Goal: Information Seeking & Learning: Learn about a topic

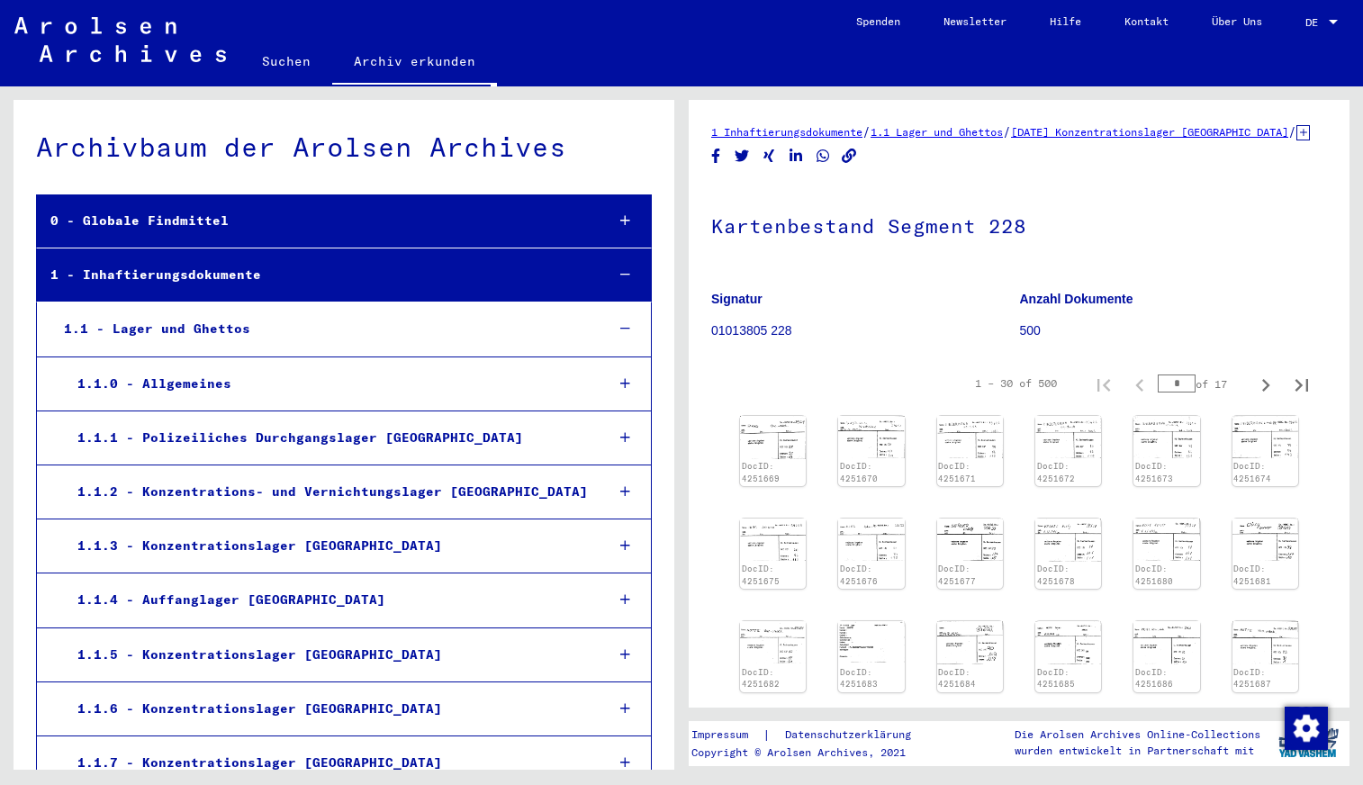
scroll to position [21770, 0]
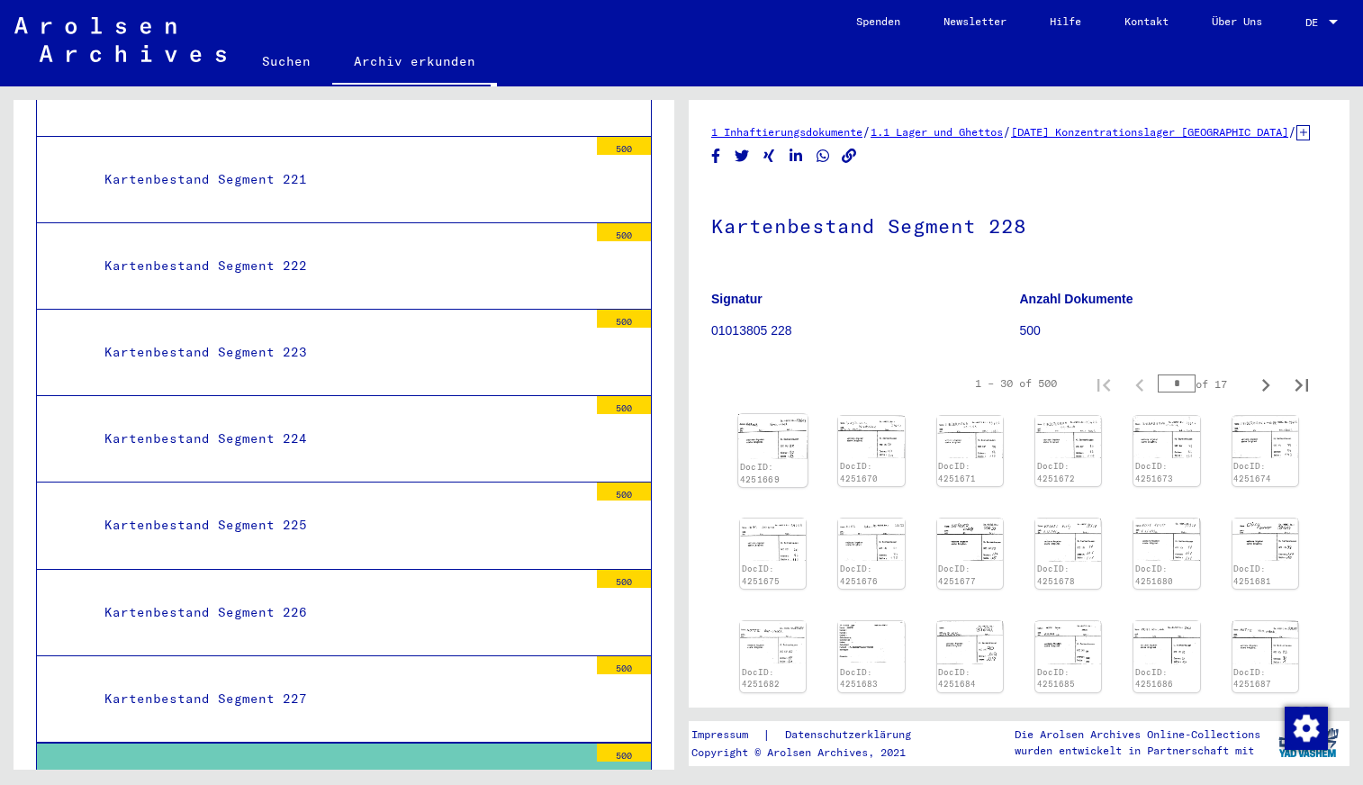
click at [782, 477] on div "DocID: 4251669" at bounding box center [772, 473] width 69 height 29
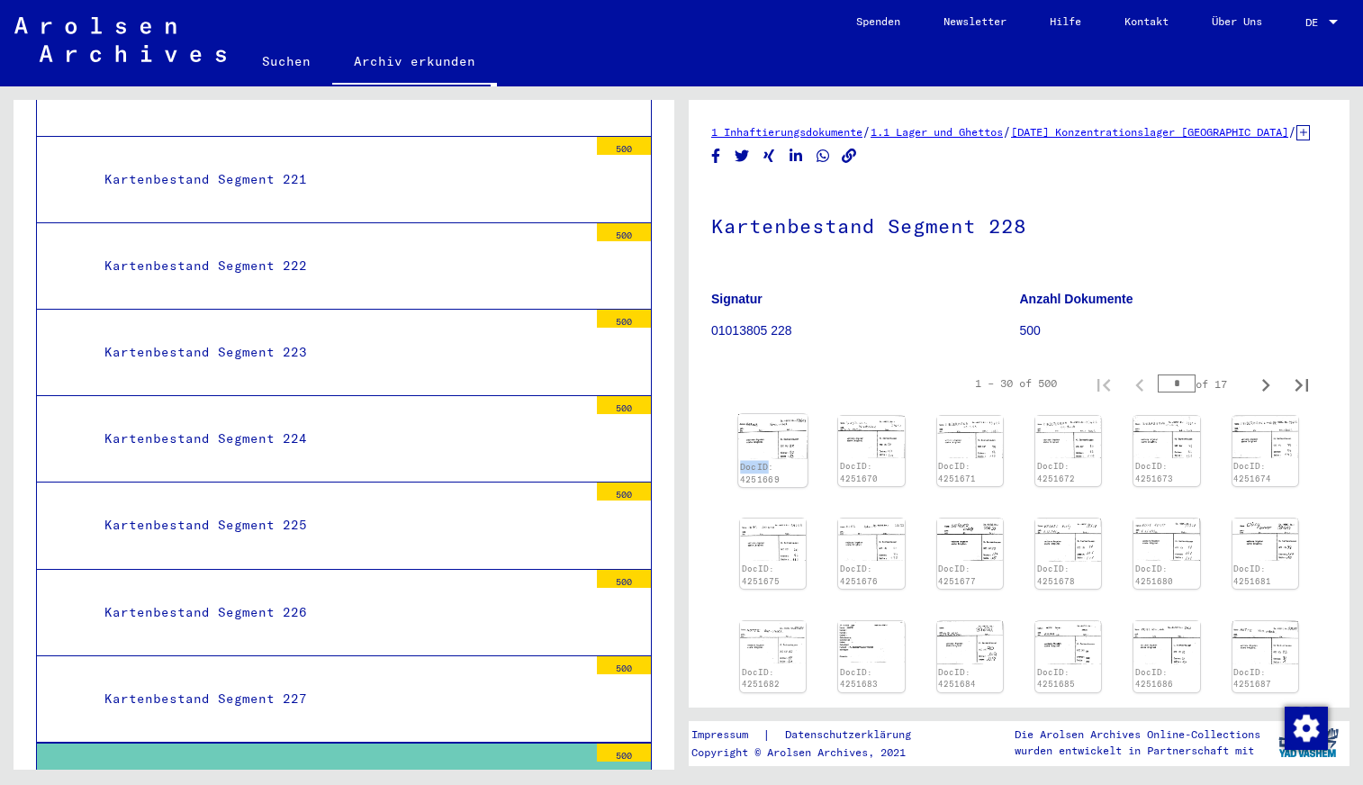
click at [785, 455] on img at bounding box center [772, 436] width 69 height 45
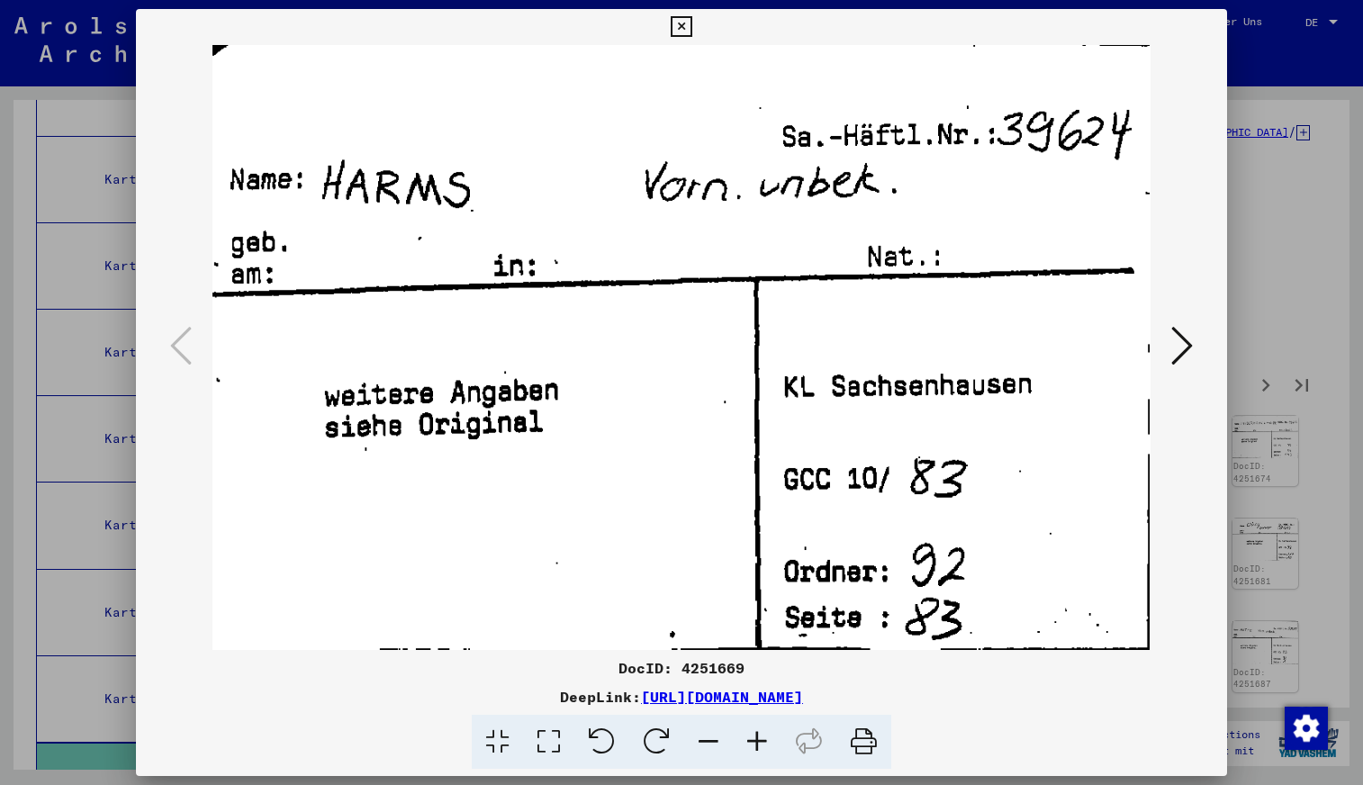
click at [785, 455] on img at bounding box center [681, 347] width 968 height 605
click at [1180, 347] on icon at bounding box center [1182, 345] width 22 height 43
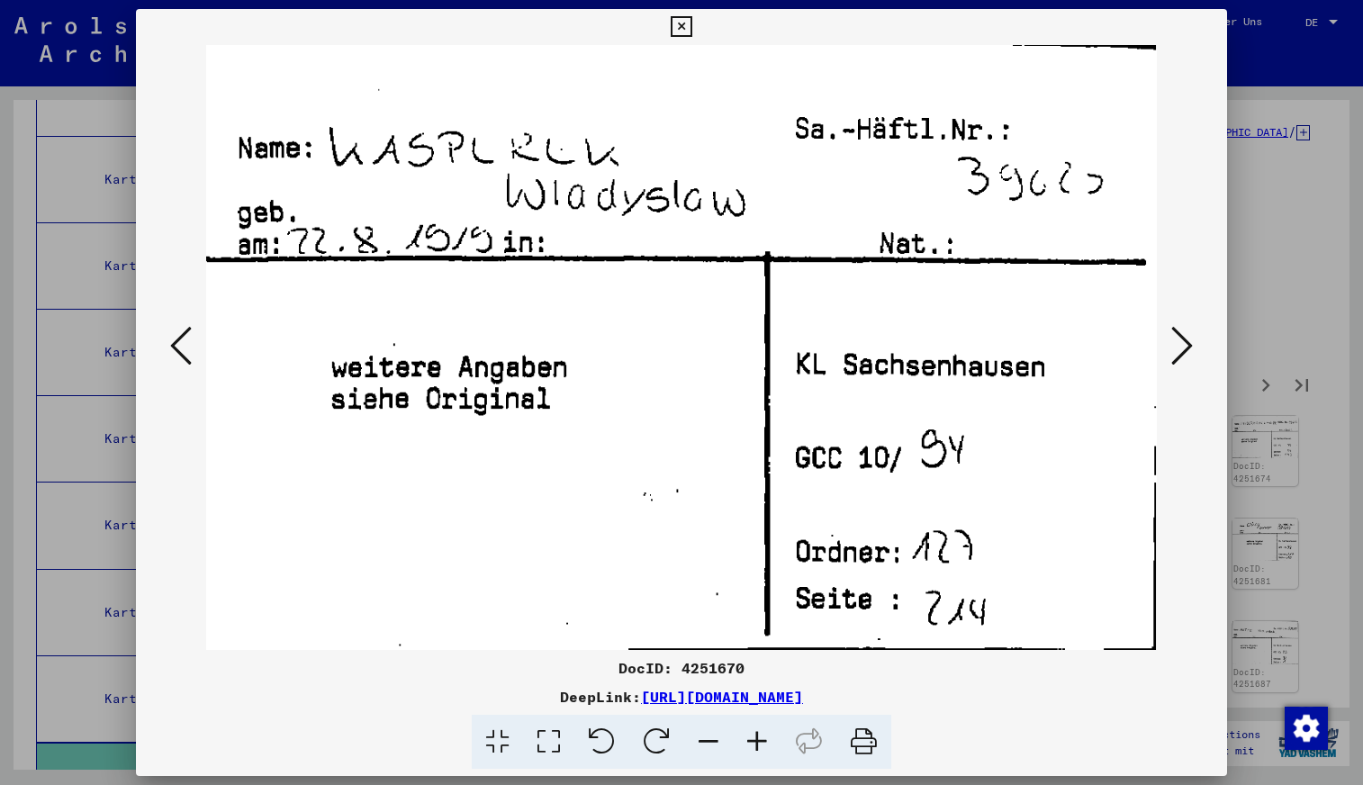
click at [1180, 347] on icon at bounding box center [1182, 345] width 22 height 43
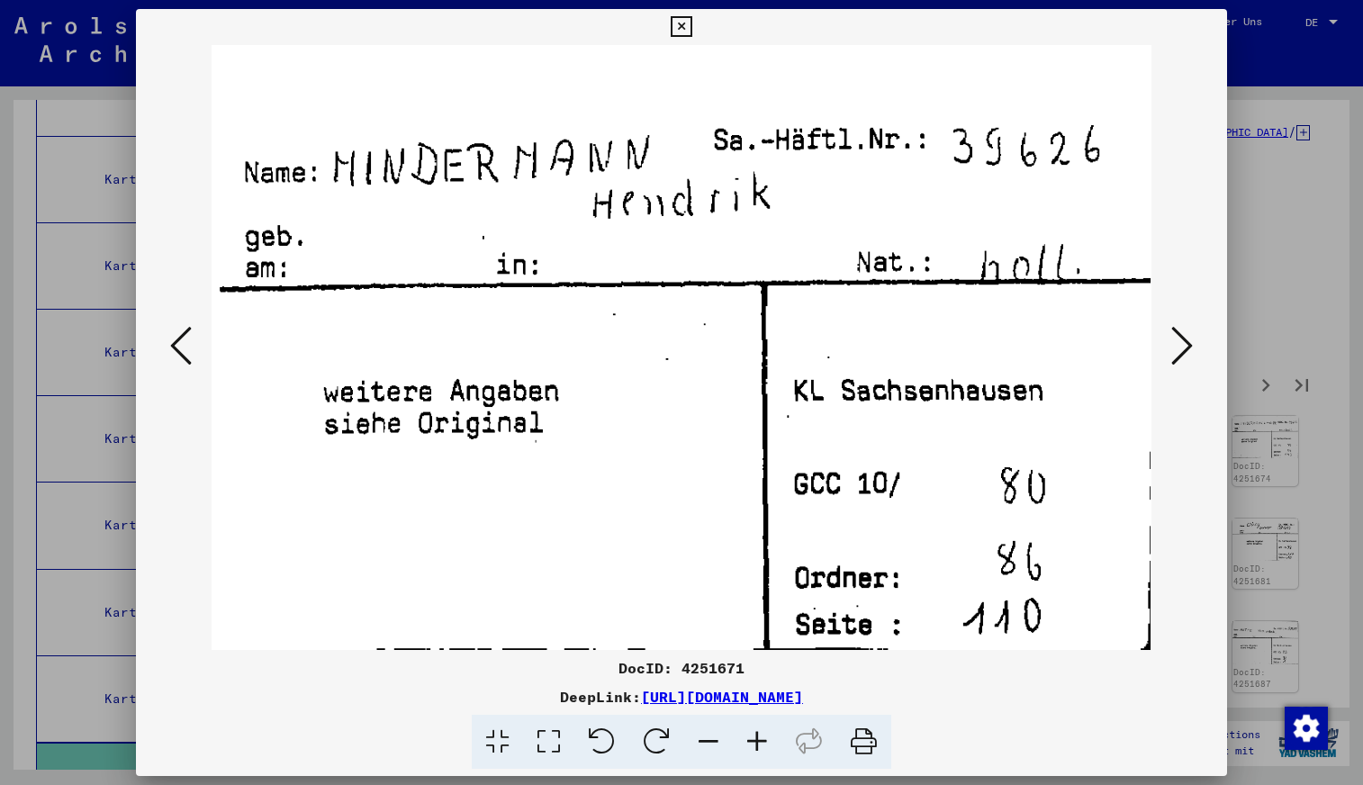
click at [1180, 347] on icon at bounding box center [1182, 345] width 22 height 43
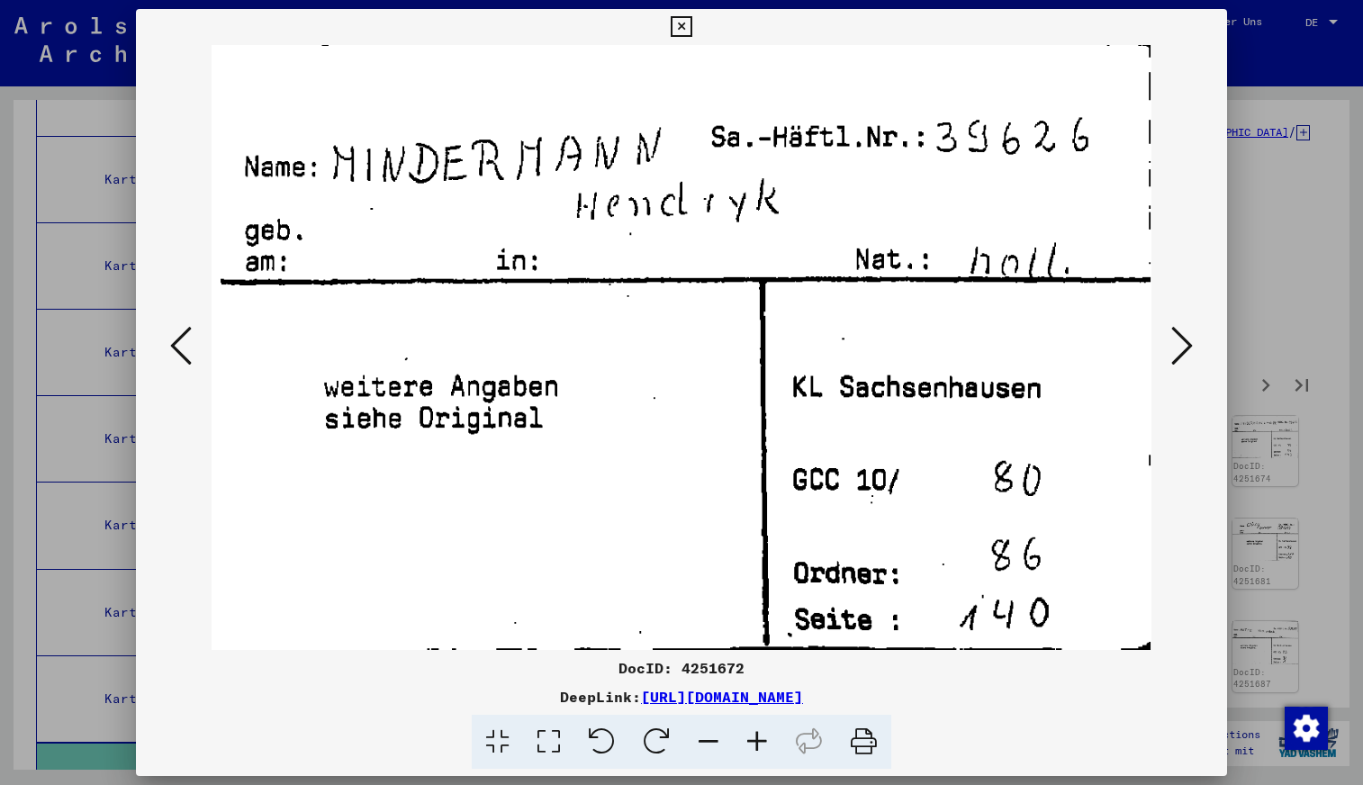
click at [1182, 349] on icon at bounding box center [1182, 345] width 22 height 43
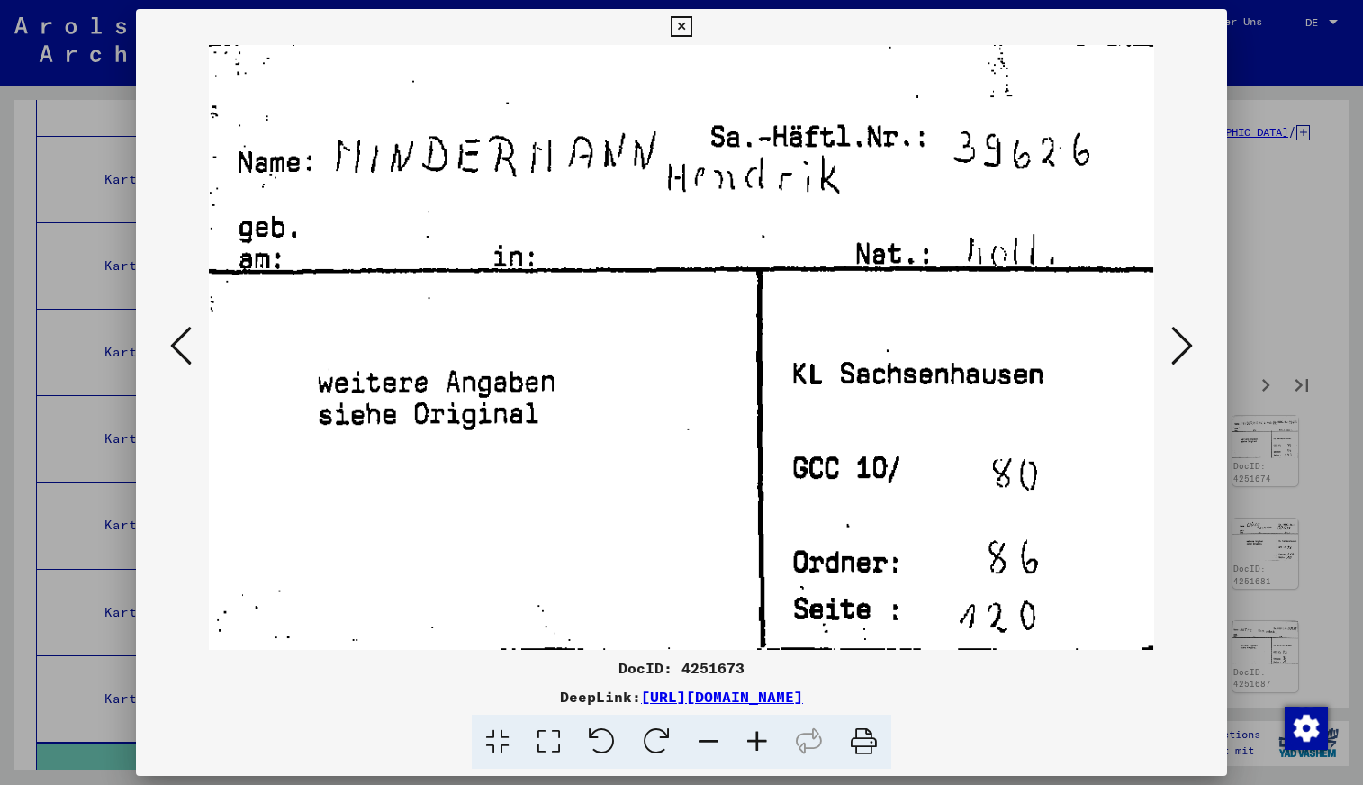
click at [1182, 349] on icon at bounding box center [1182, 345] width 22 height 43
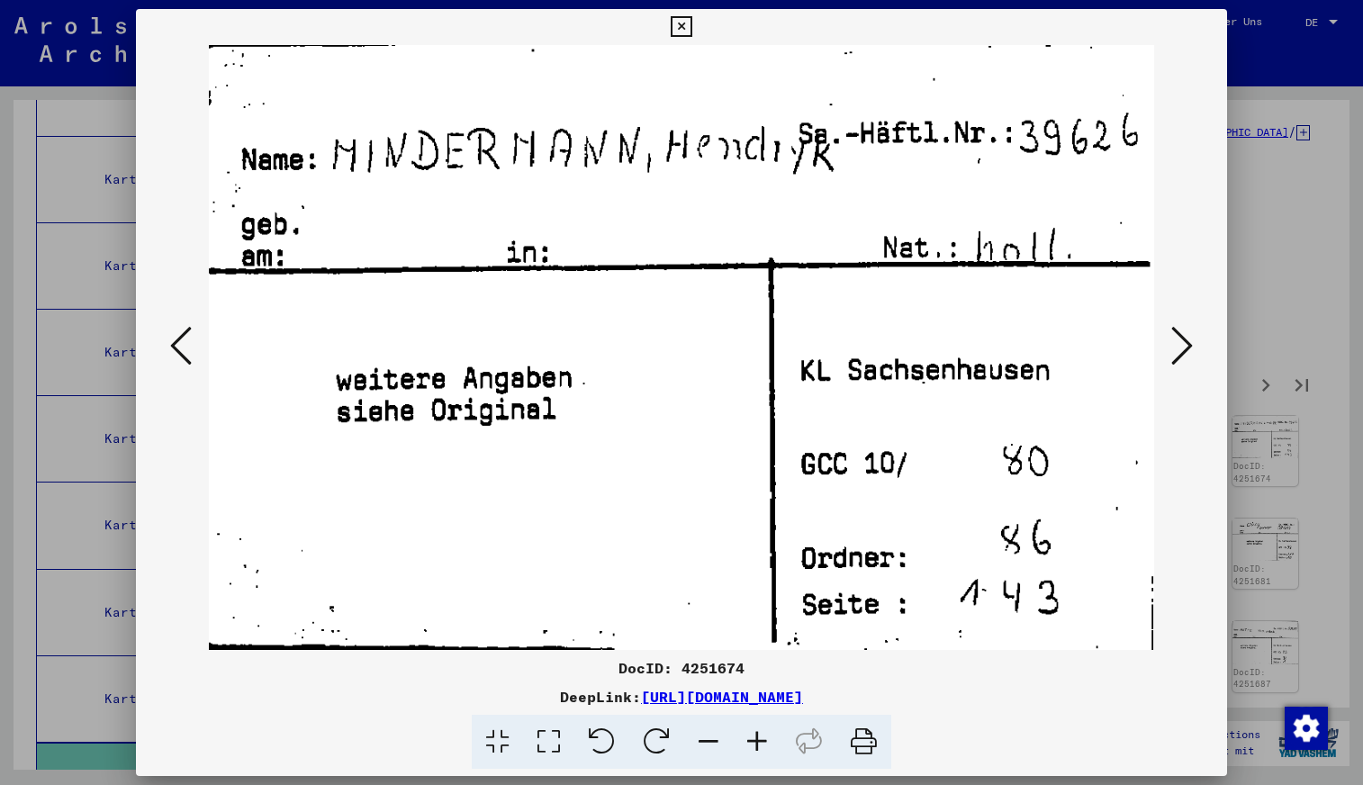
click at [1182, 348] on icon at bounding box center [1182, 345] width 22 height 43
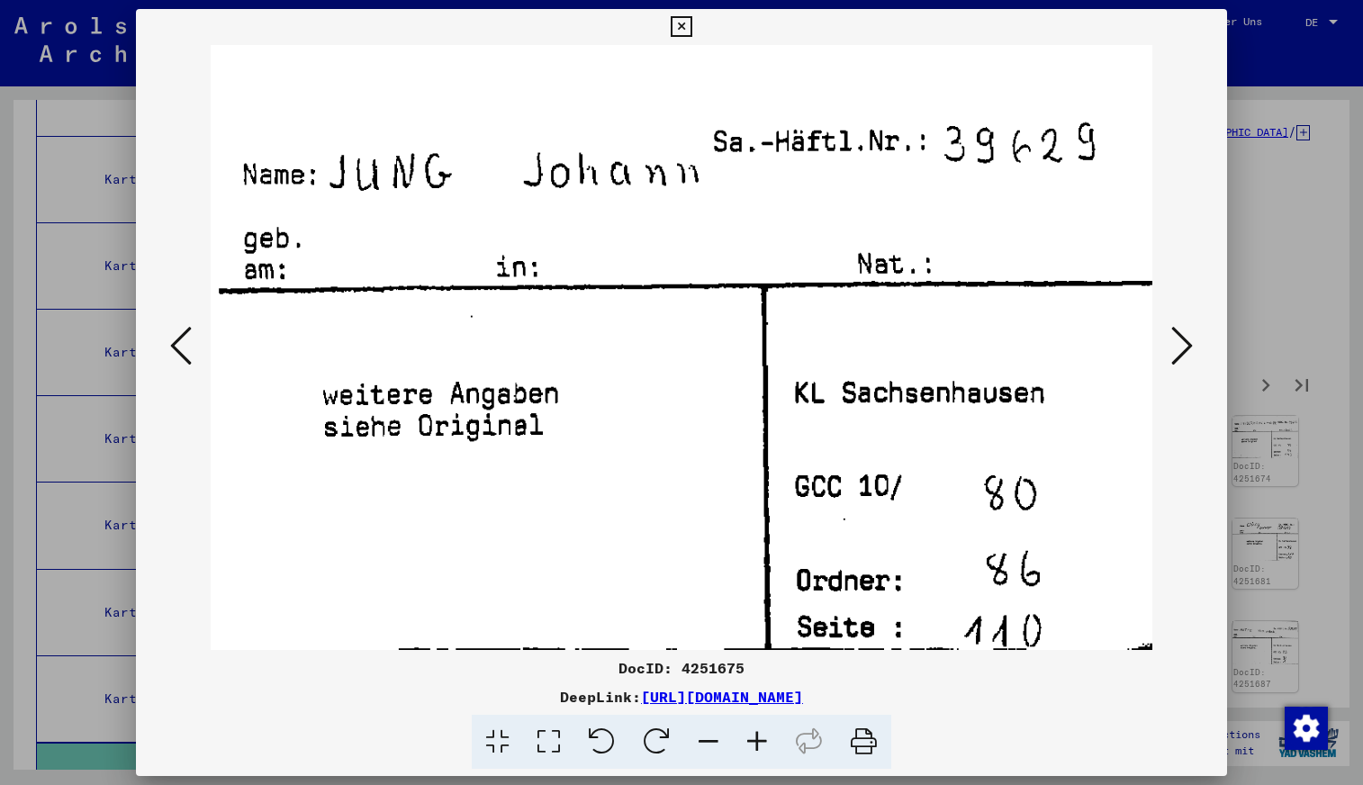
click at [1182, 347] on icon at bounding box center [1182, 345] width 22 height 43
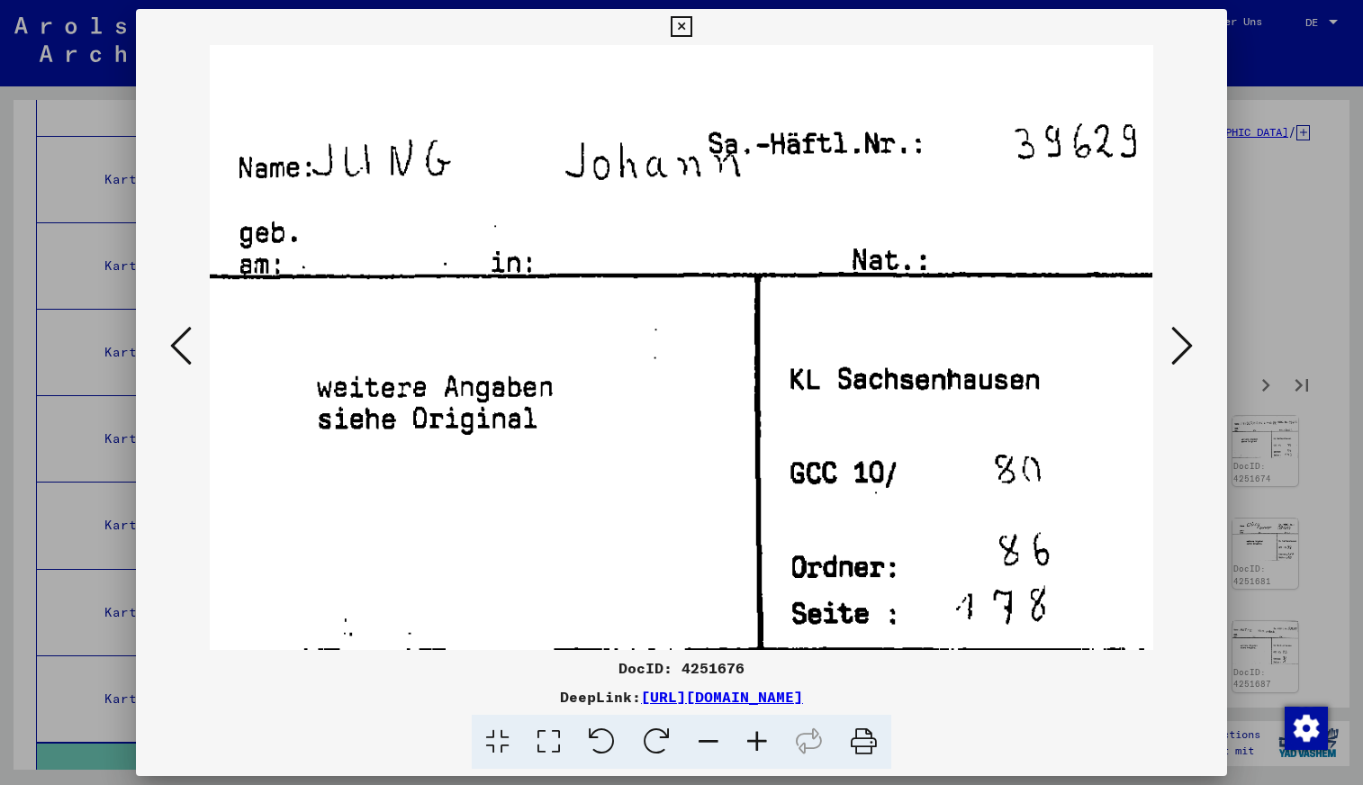
click at [1181, 347] on icon at bounding box center [1182, 345] width 22 height 43
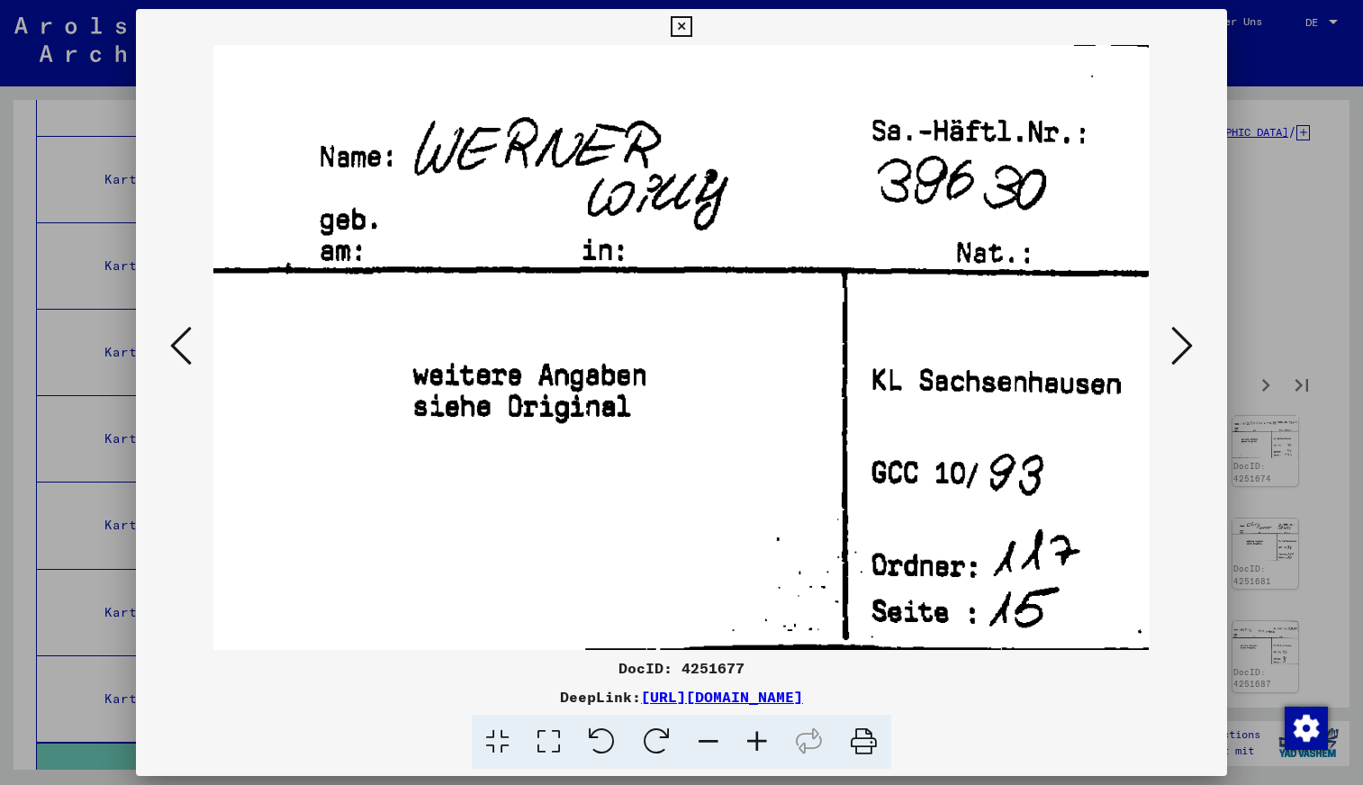
click at [1181, 347] on icon at bounding box center [1182, 345] width 22 height 43
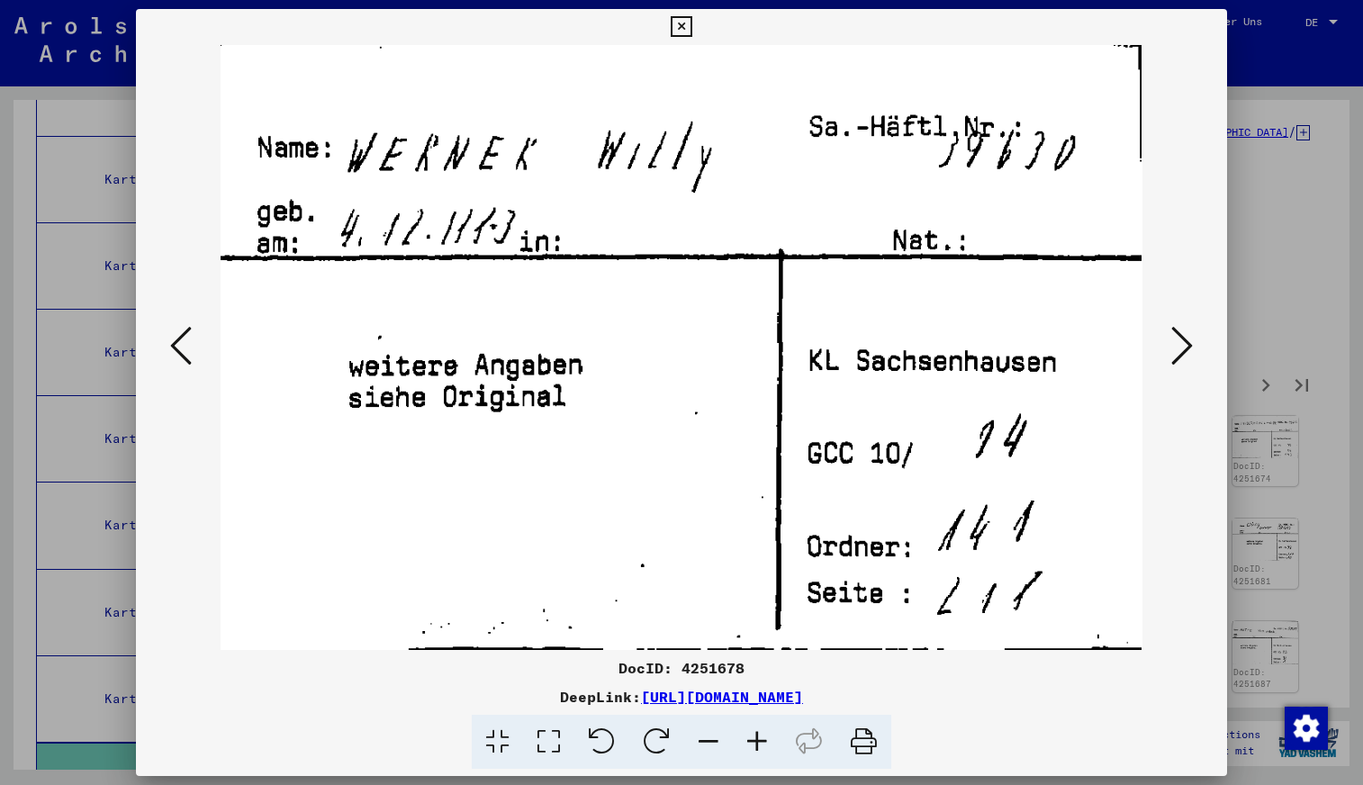
click at [1180, 347] on icon at bounding box center [1182, 345] width 22 height 43
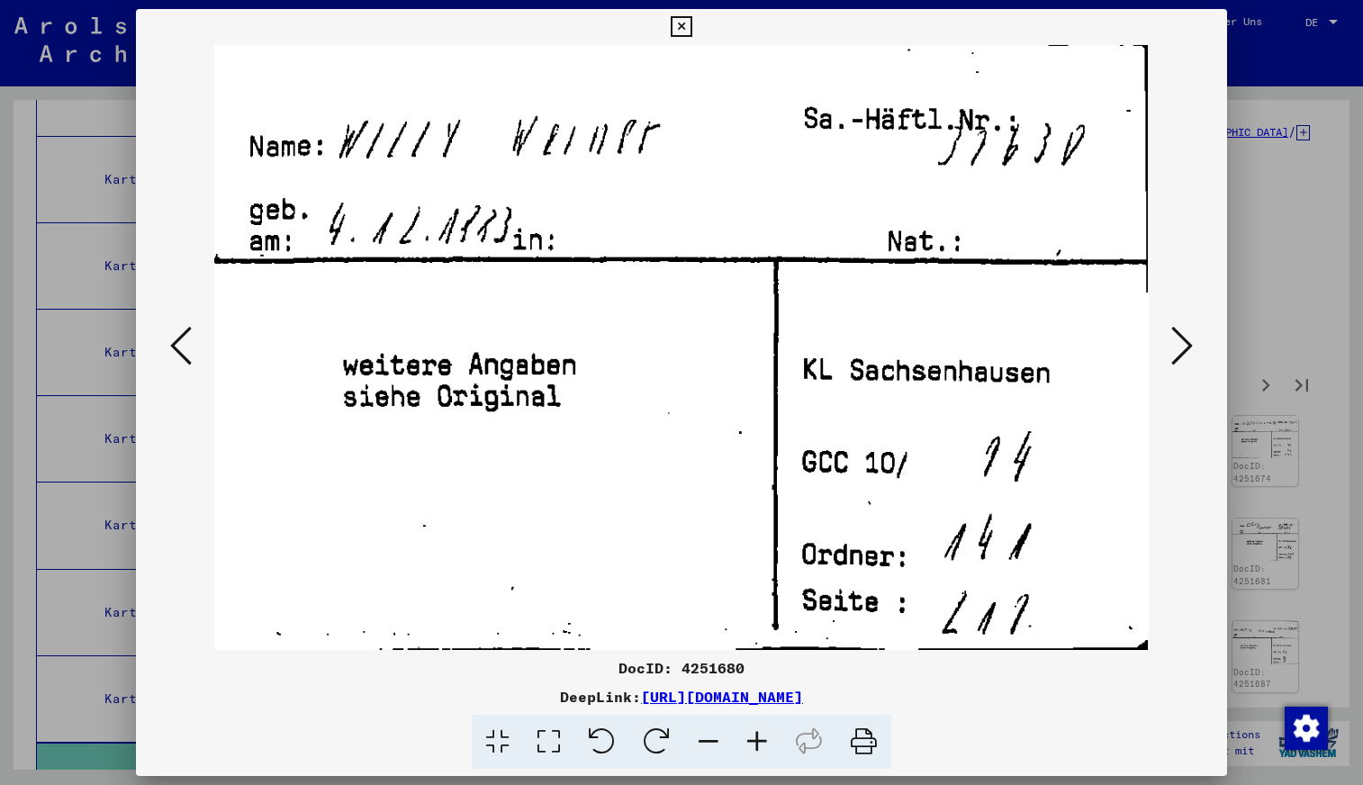
click at [1180, 346] on icon at bounding box center [1182, 345] width 22 height 43
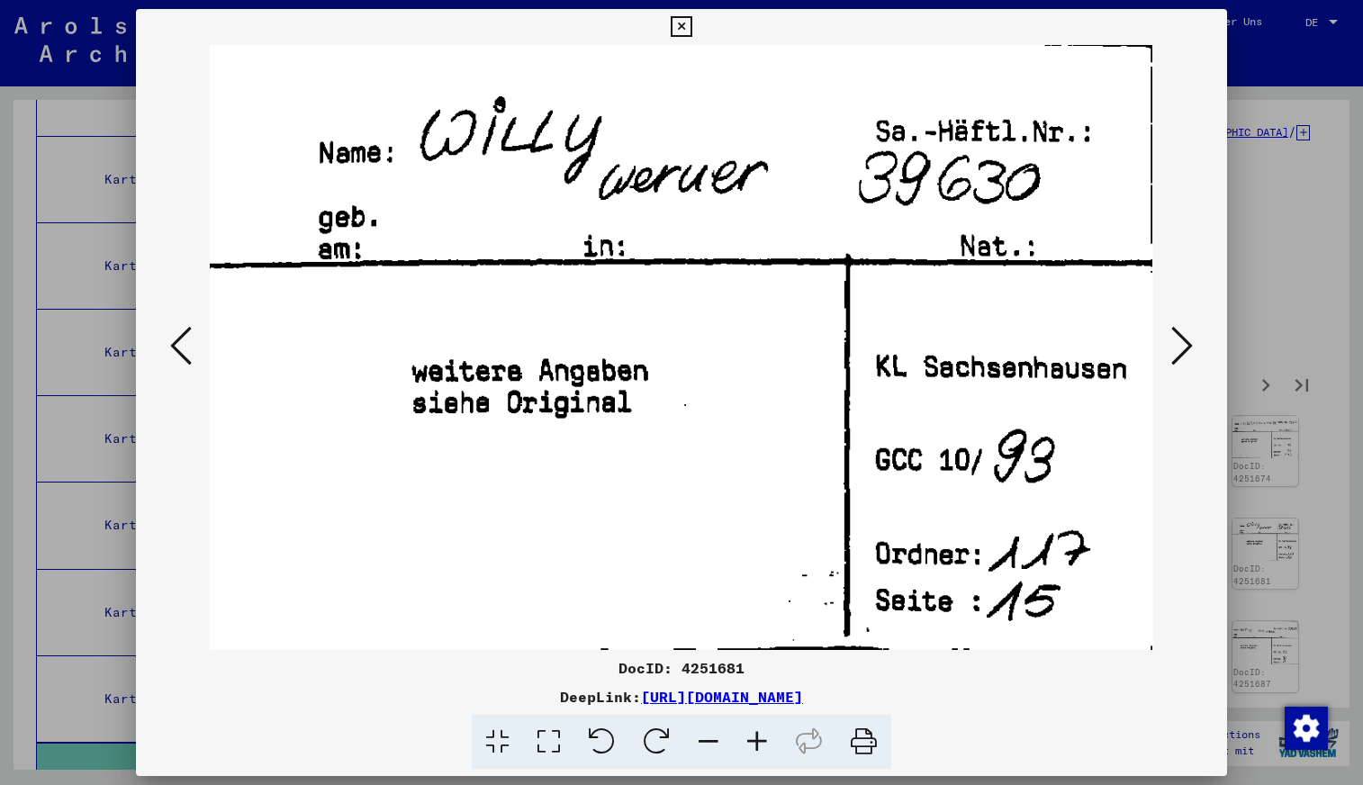
click at [1180, 346] on icon at bounding box center [1182, 345] width 22 height 43
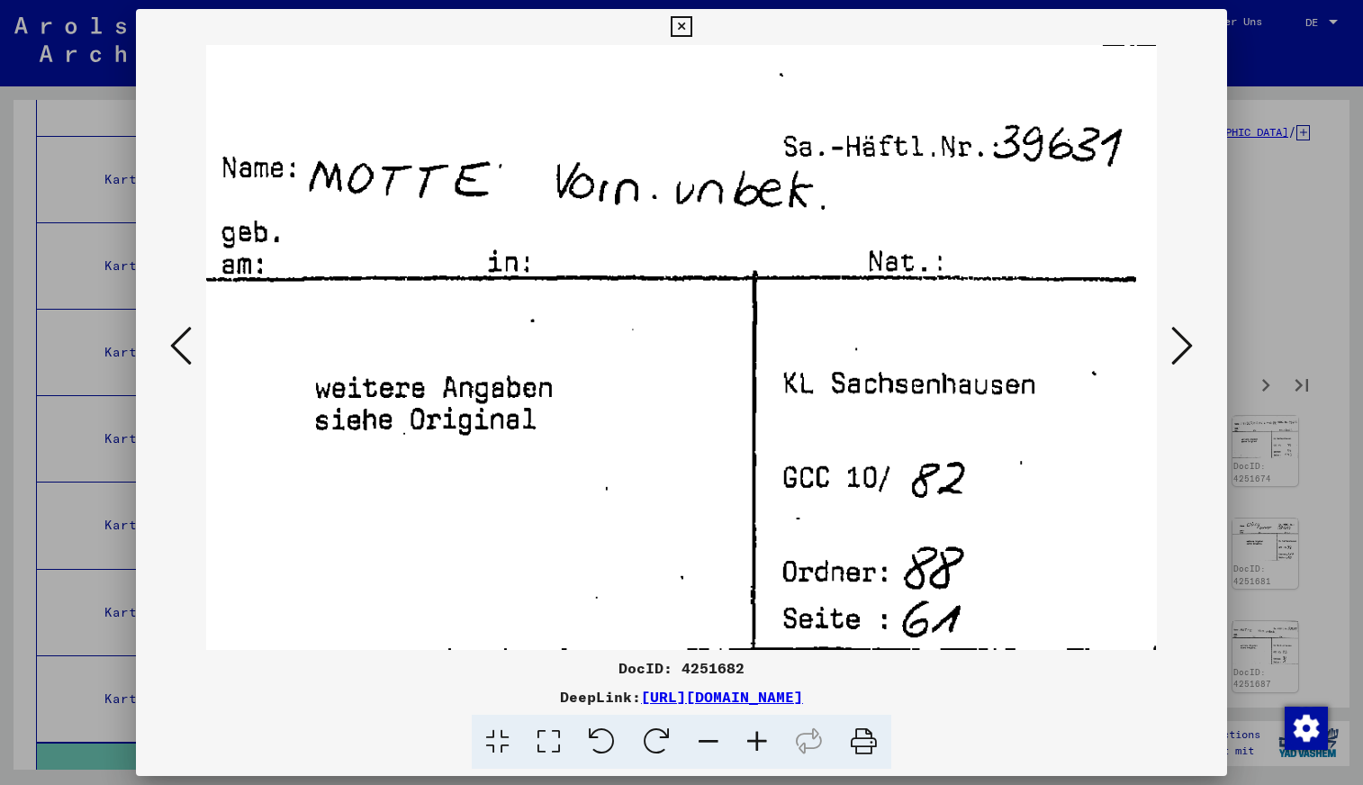
click at [1180, 346] on icon at bounding box center [1182, 345] width 22 height 43
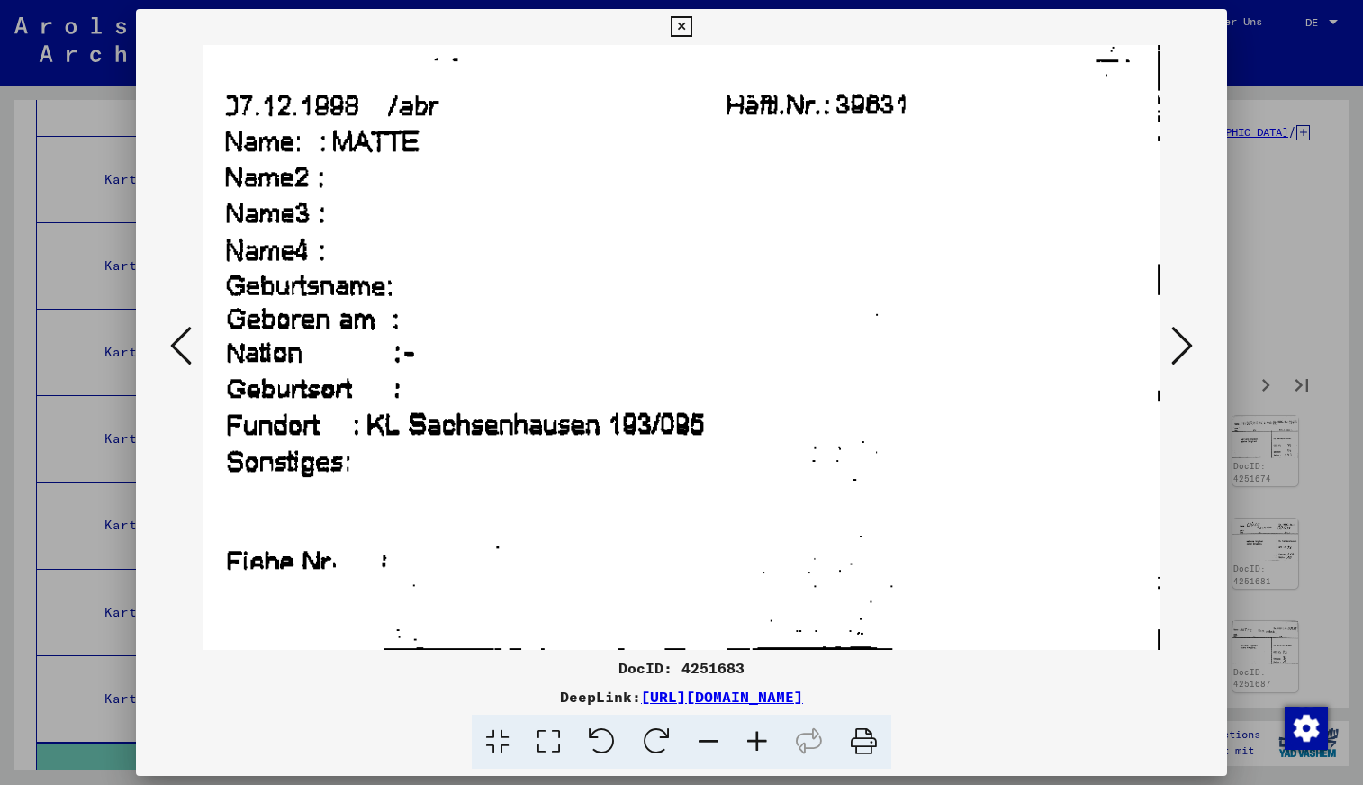
click at [1180, 345] on icon at bounding box center [1182, 345] width 22 height 43
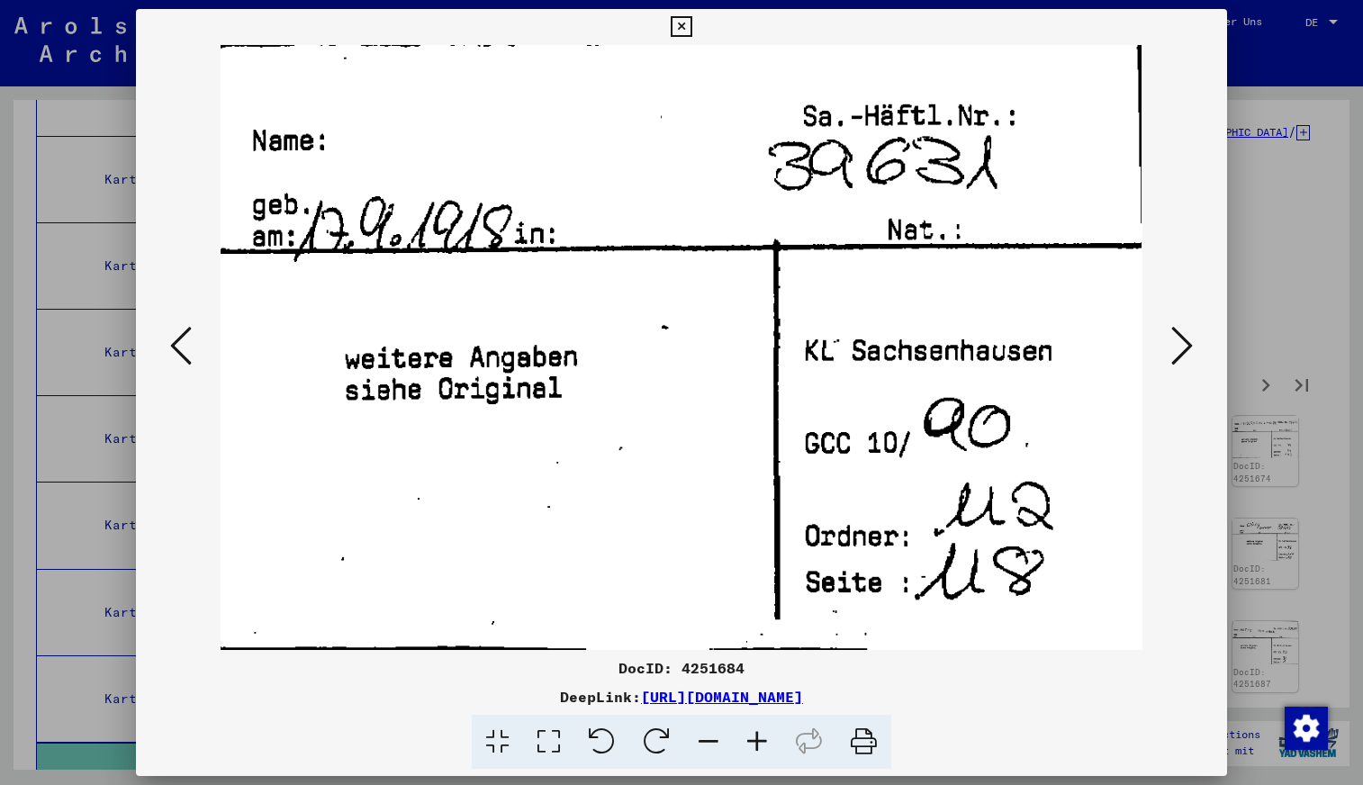
click at [1181, 344] on icon at bounding box center [1182, 345] width 22 height 43
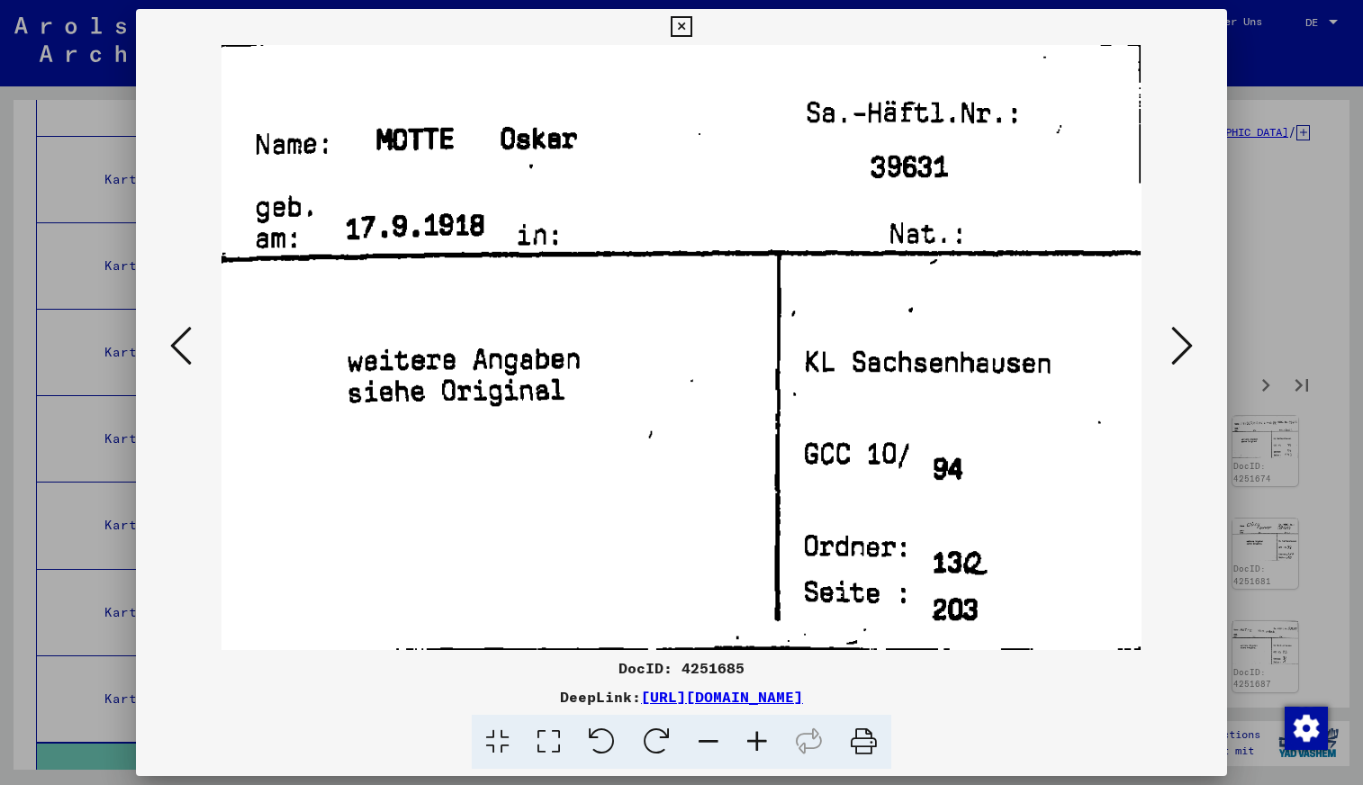
click at [1181, 343] on icon at bounding box center [1182, 345] width 22 height 43
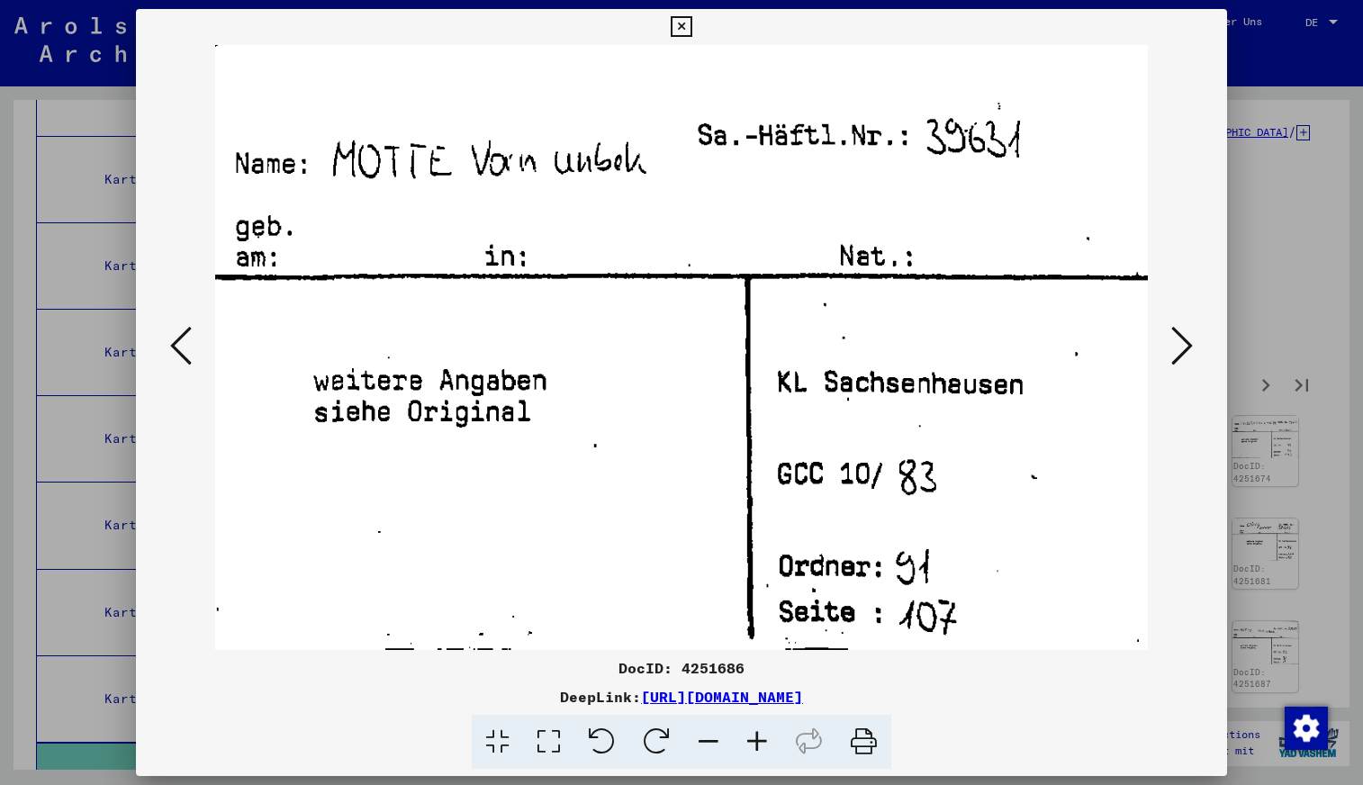
click at [1180, 342] on icon at bounding box center [1182, 345] width 22 height 43
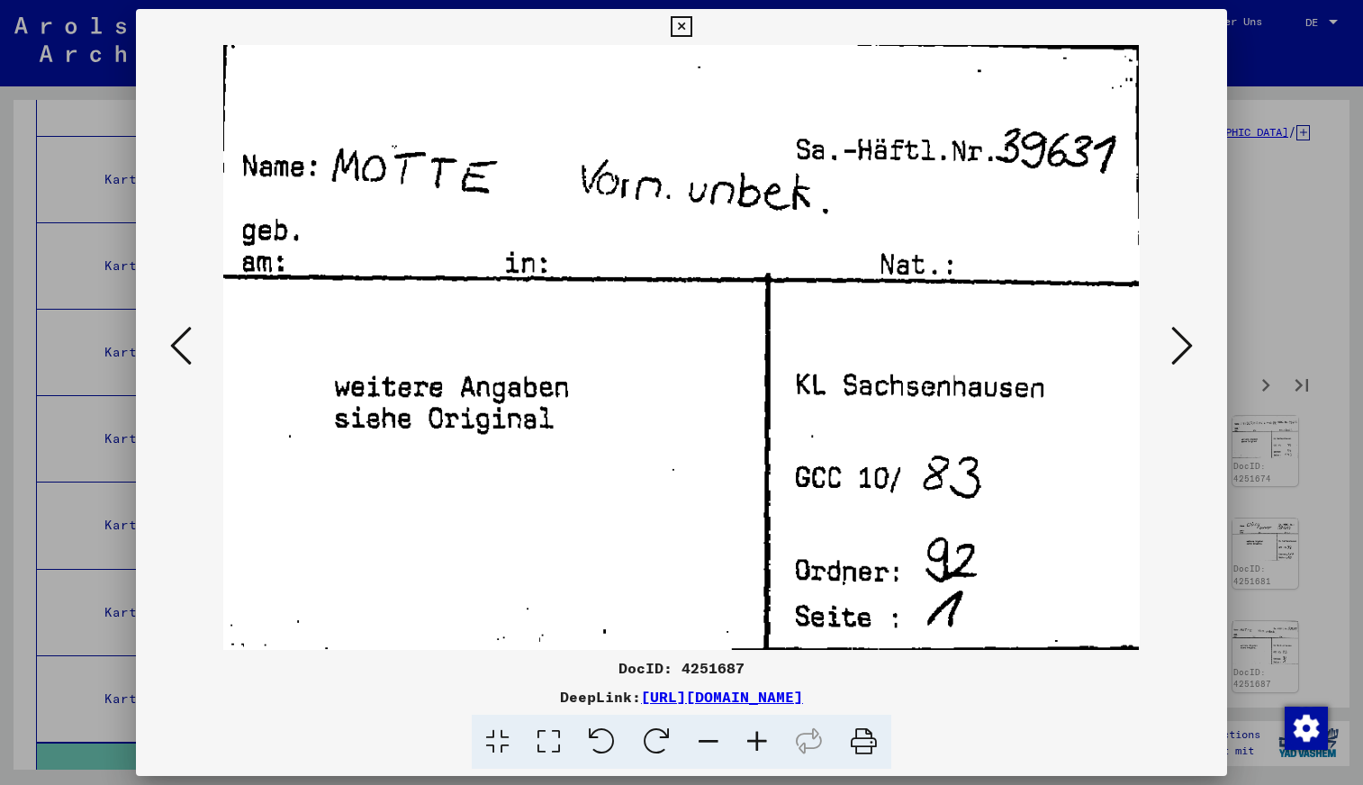
click at [1180, 342] on icon at bounding box center [1182, 345] width 22 height 43
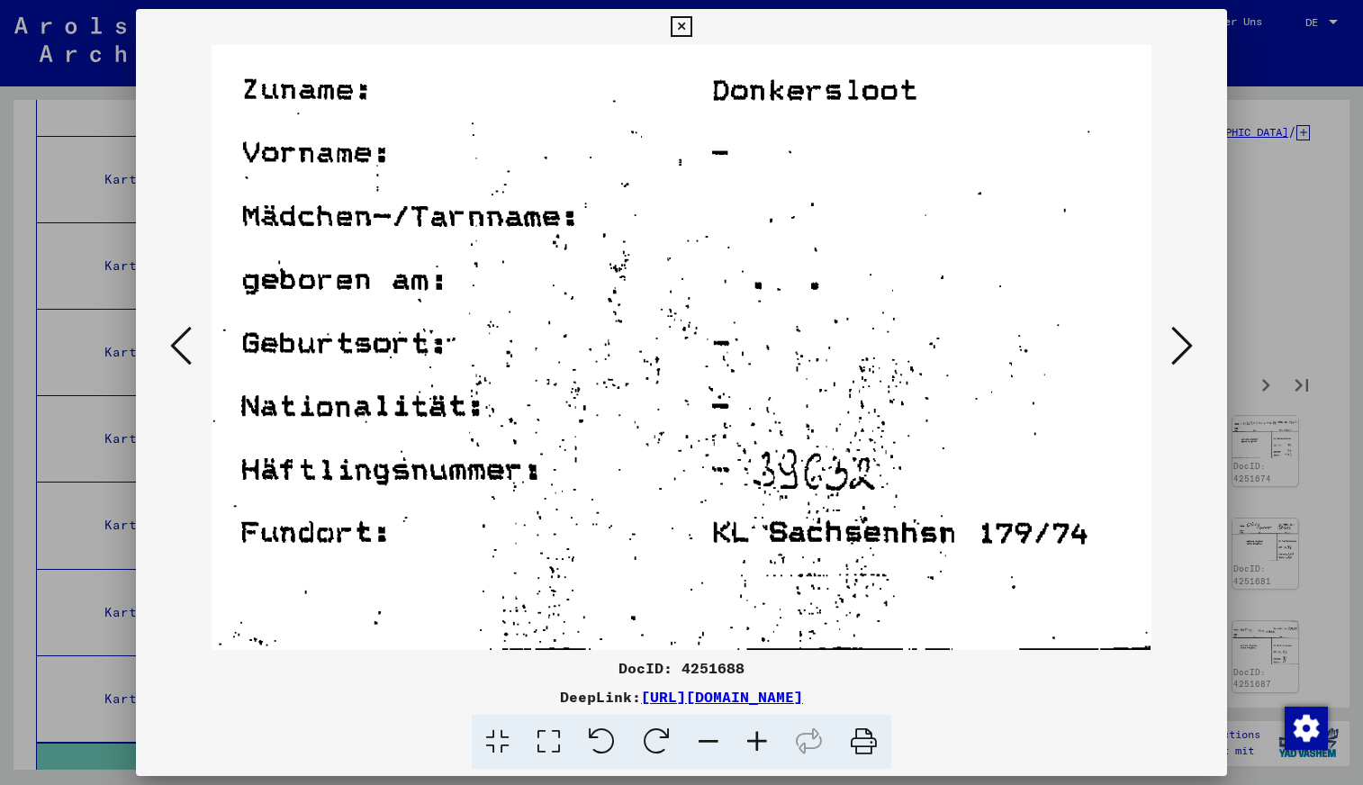
click at [1180, 343] on icon at bounding box center [1182, 345] width 22 height 43
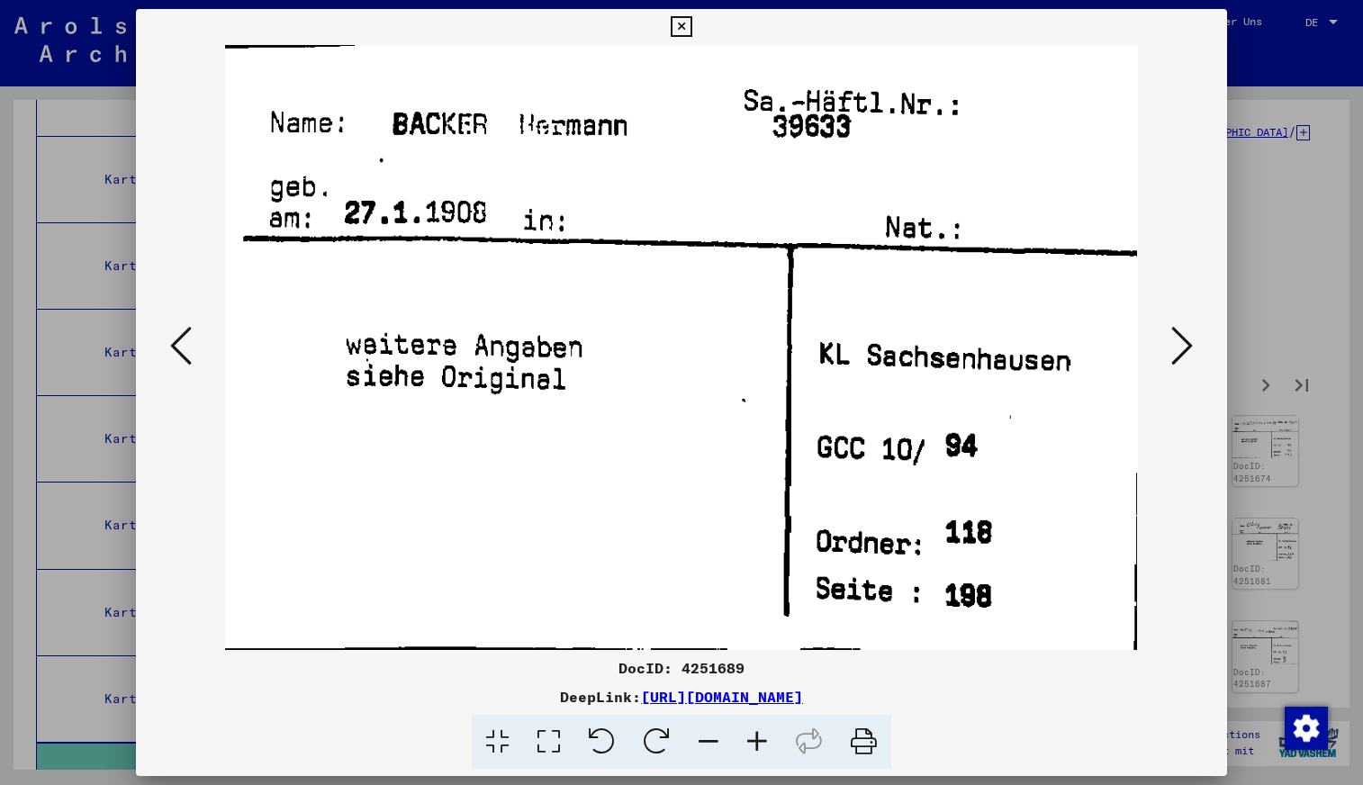
click at [1180, 343] on icon at bounding box center [1182, 345] width 22 height 43
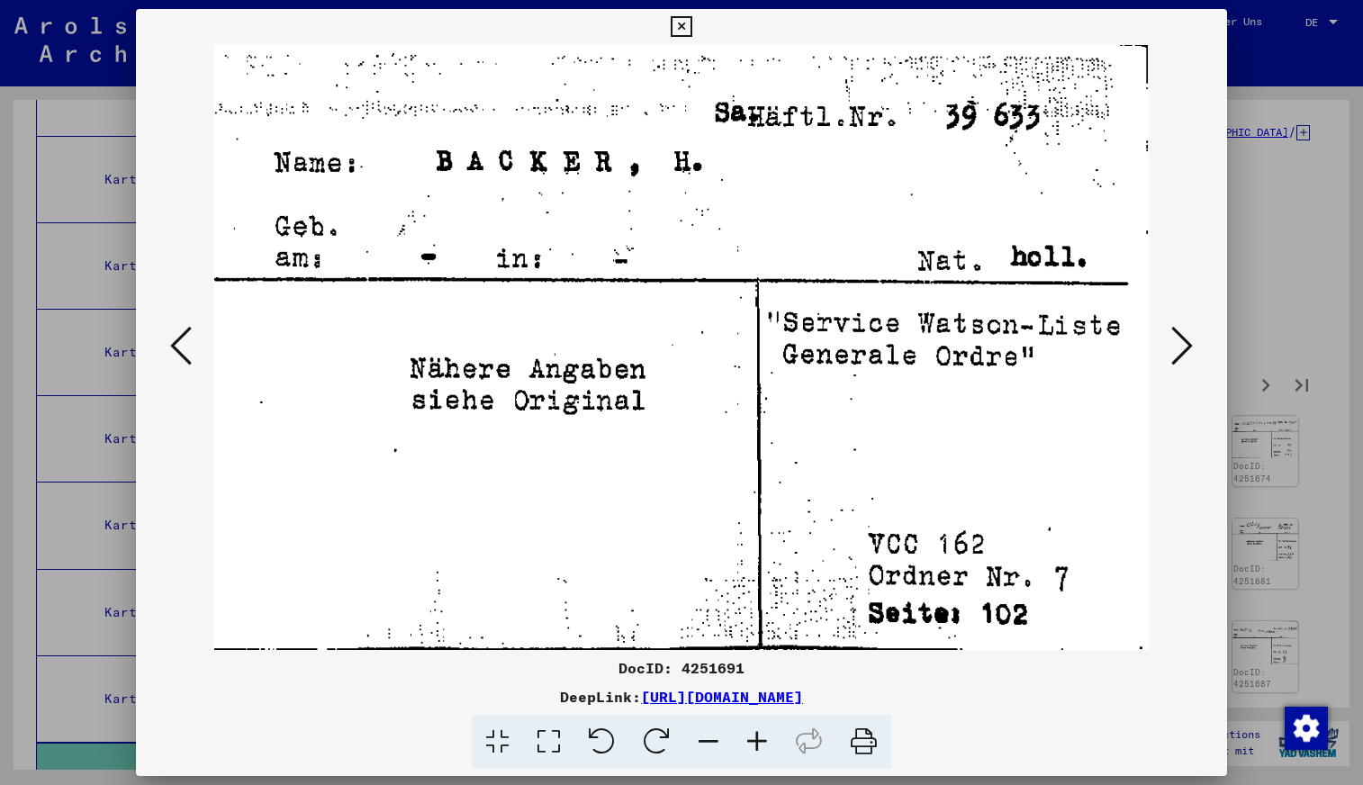
click at [1180, 343] on icon at bounding box center [1182, 345] width 22 height 43
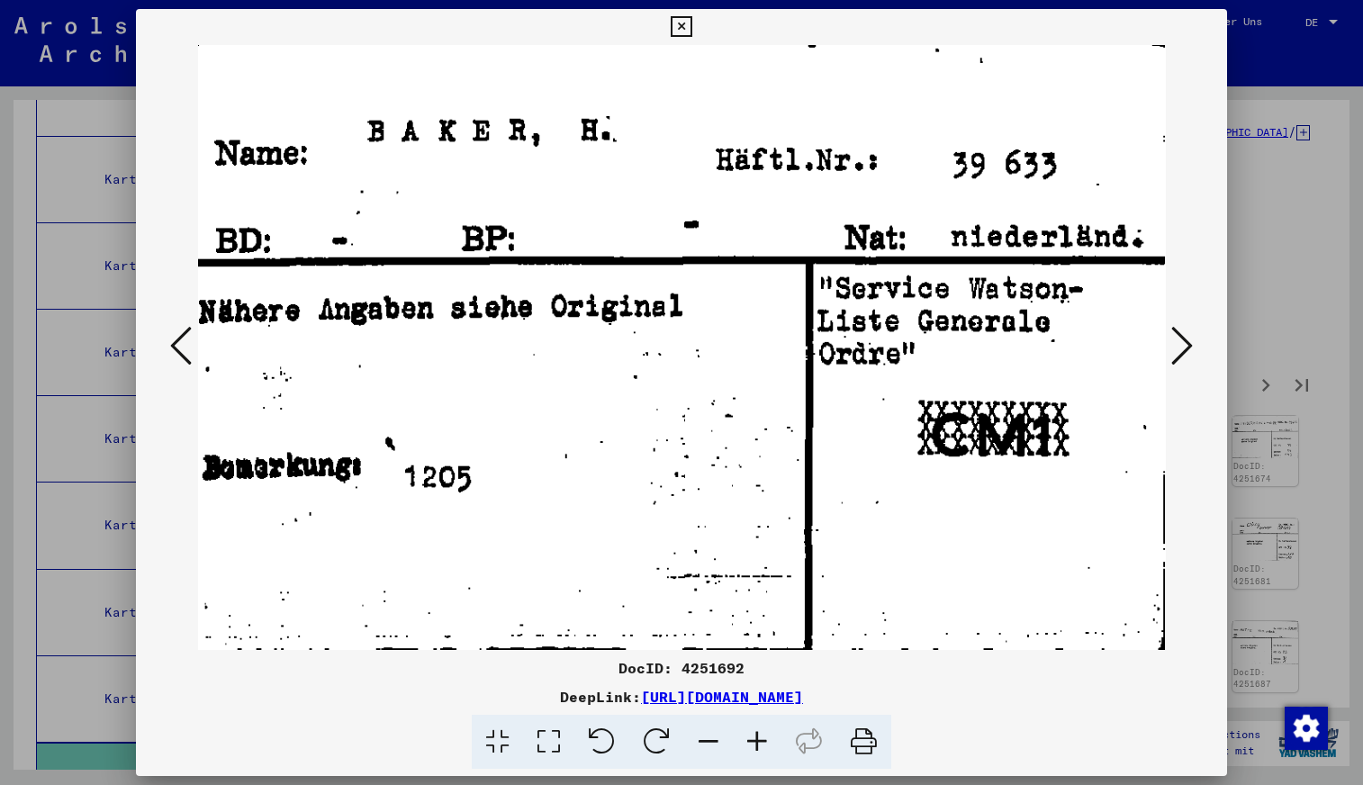
click at [1180, 342] on icon at bounding box center [1182, 345] width 22 height 43
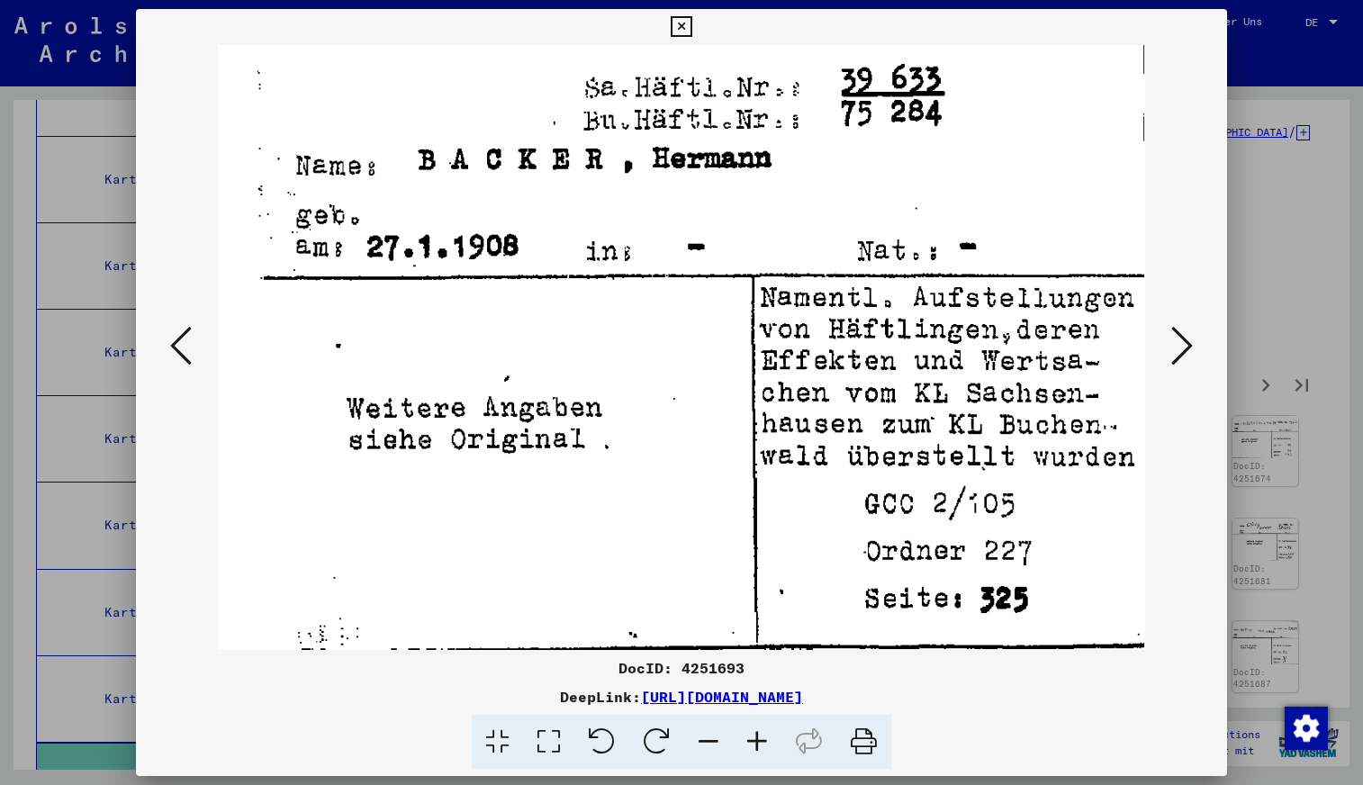
click at [1180, 342] on icon at bounding box center [1182, 345] width 22 height 43
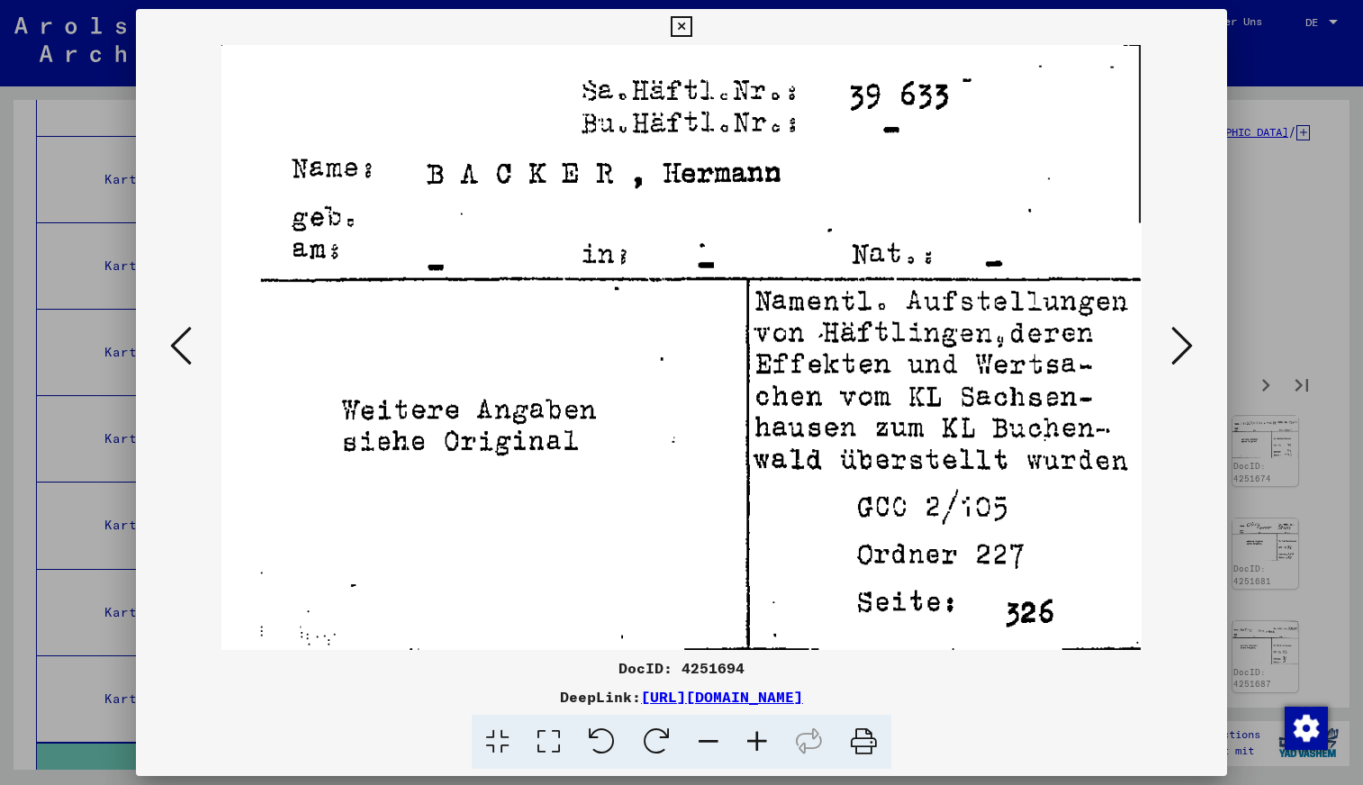
click at [1180, 342] on icon at bounding box center [1182, 345] width 22 height 43
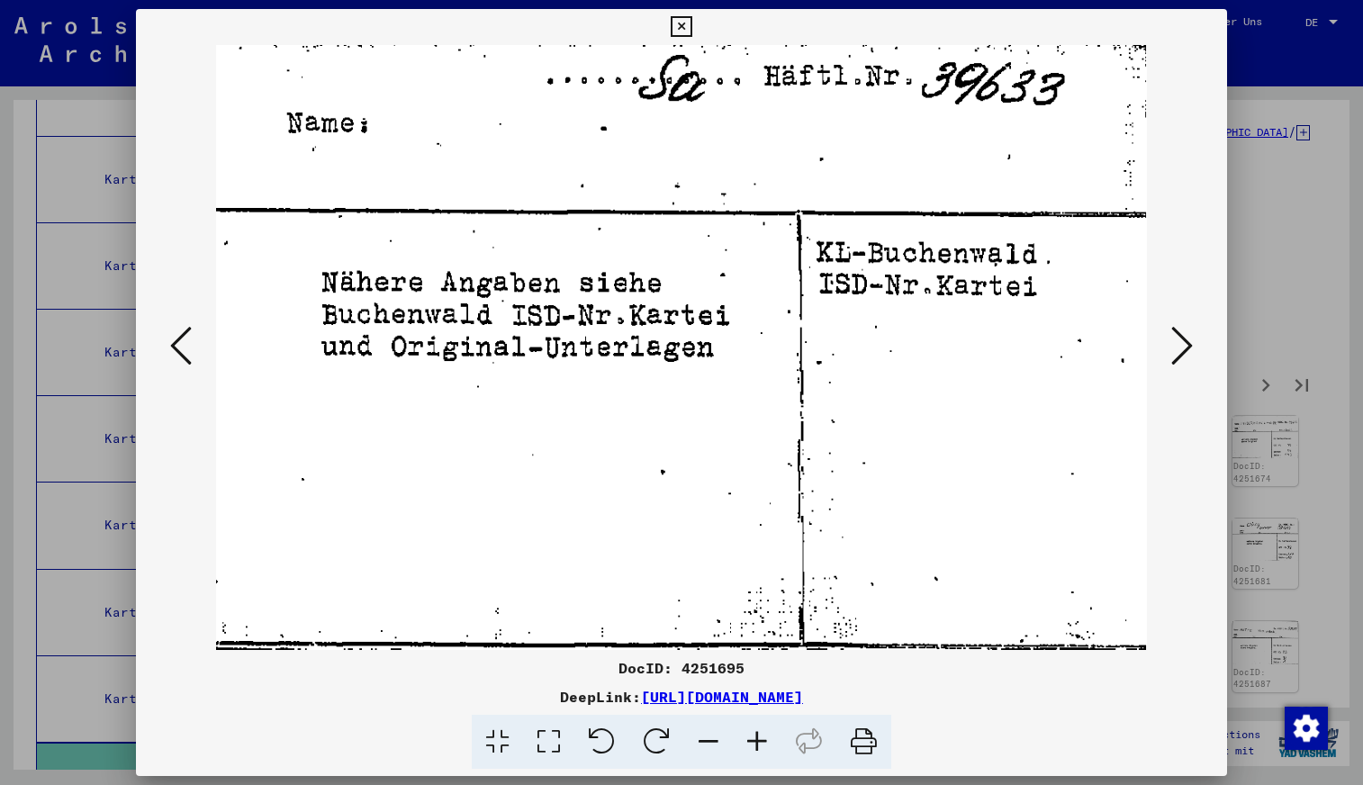
click at [1180, 341] on icon at bounding box center [1182, 345] width 22 height 43
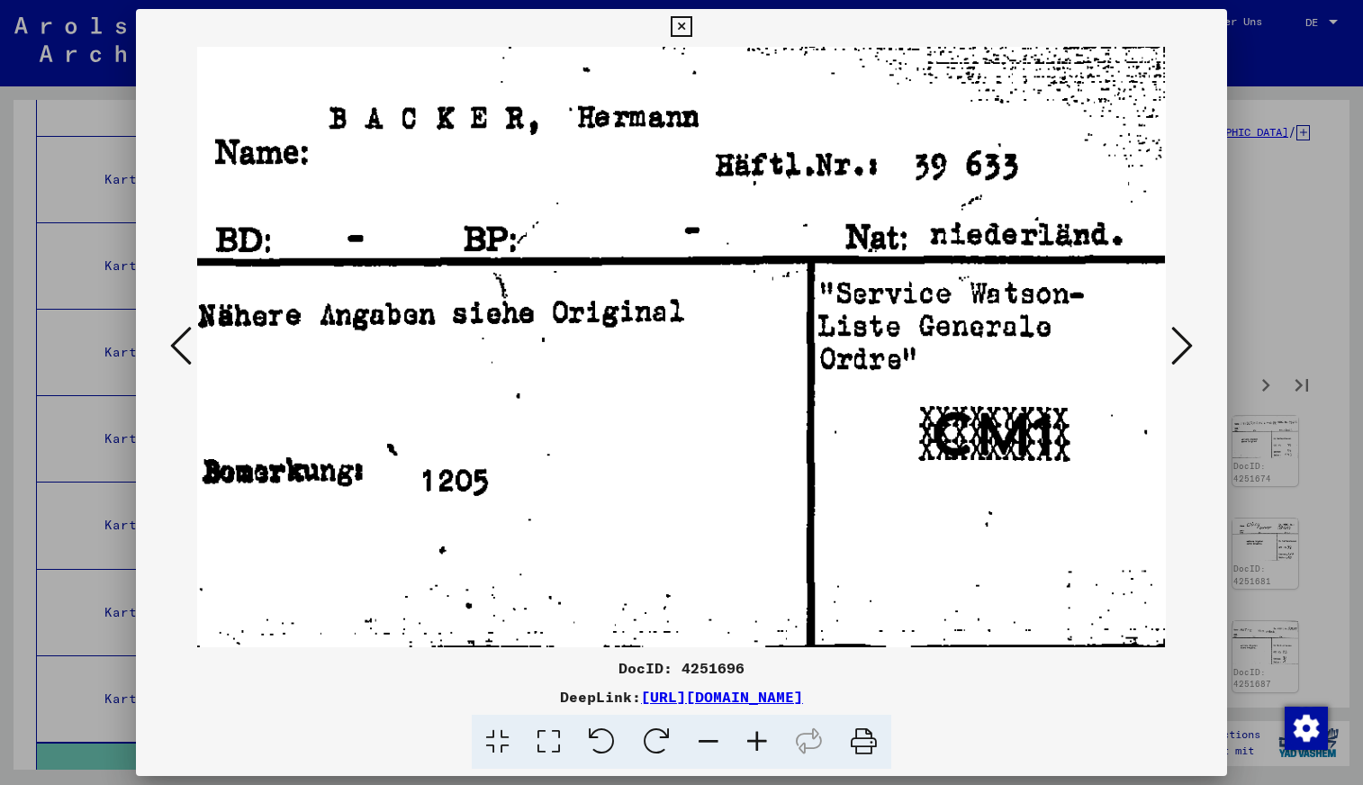
click at [1180, 341] on icon at bounding box center [1182, 345] width 22 height 43
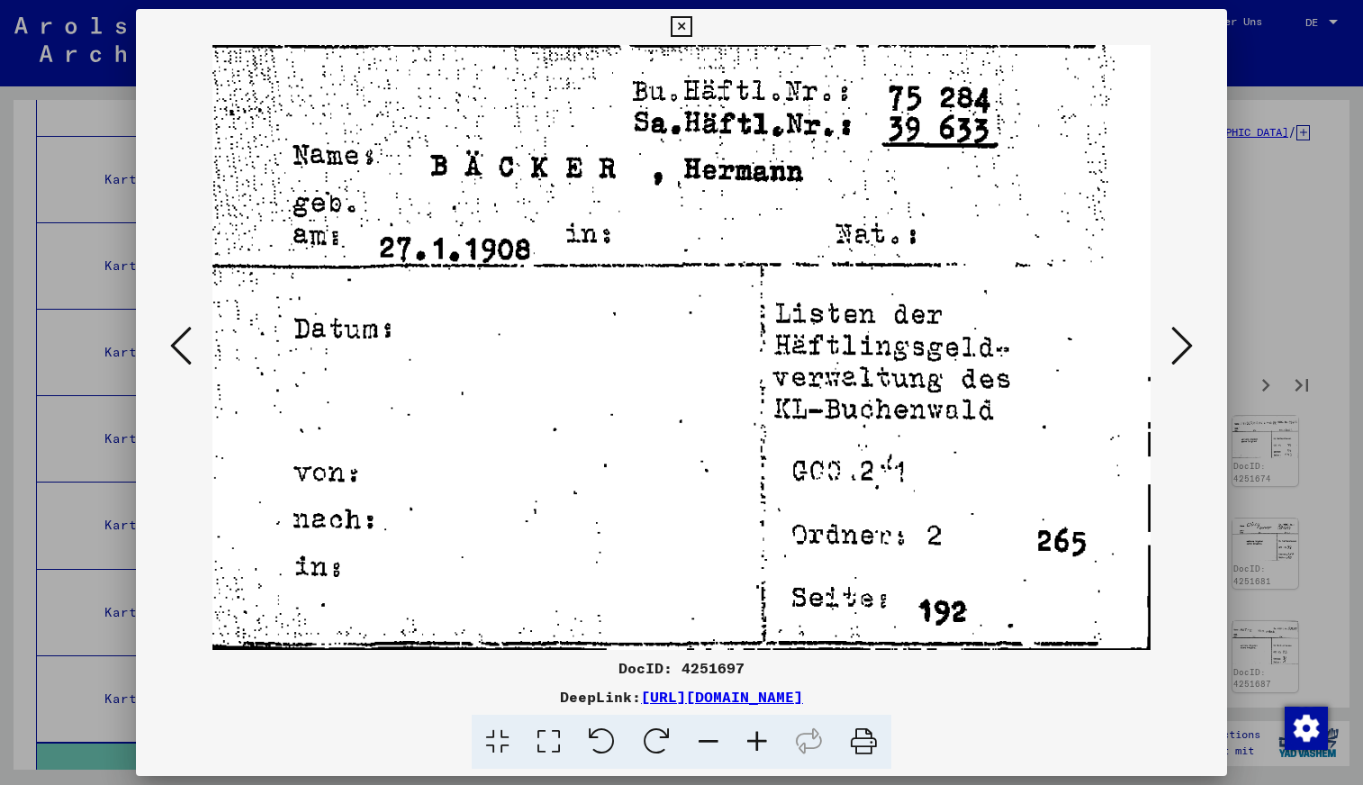
click at [1179, 340] on icon at bounding box center [1182, 345] width 22 height 43
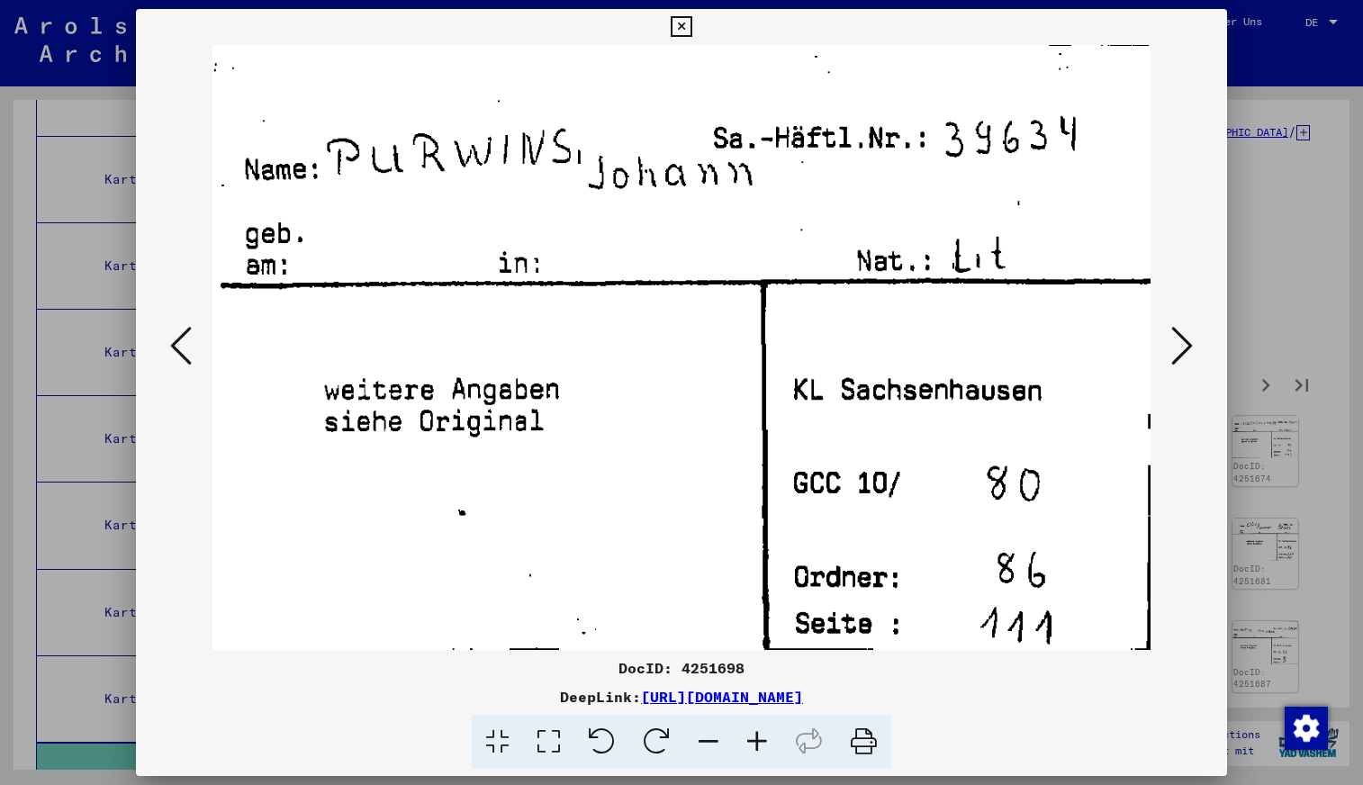
click at [1179, 339] on icon at bounding box center [1182, 345] width 22 height 43
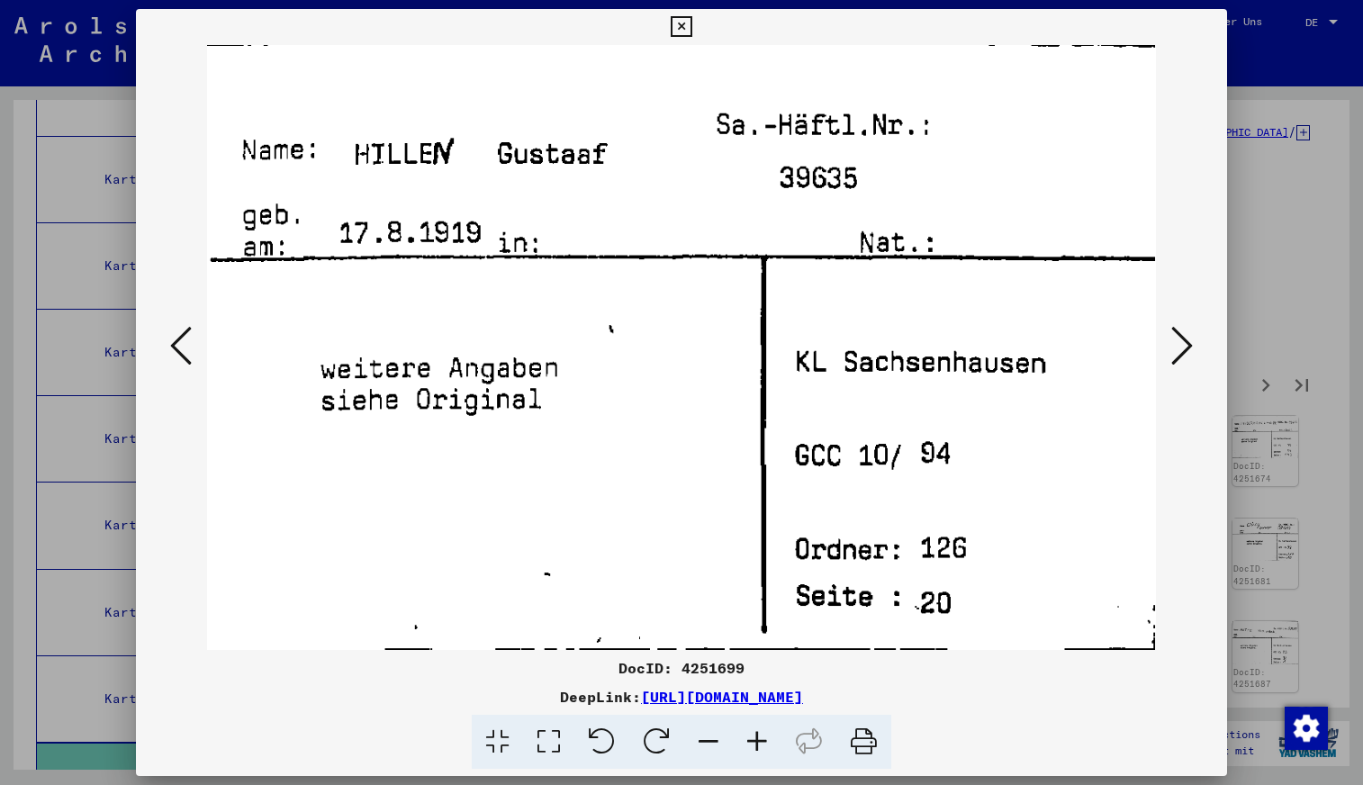
click at [1179, 337] on icon at bounding box center [1182, 345] width 22 height 43
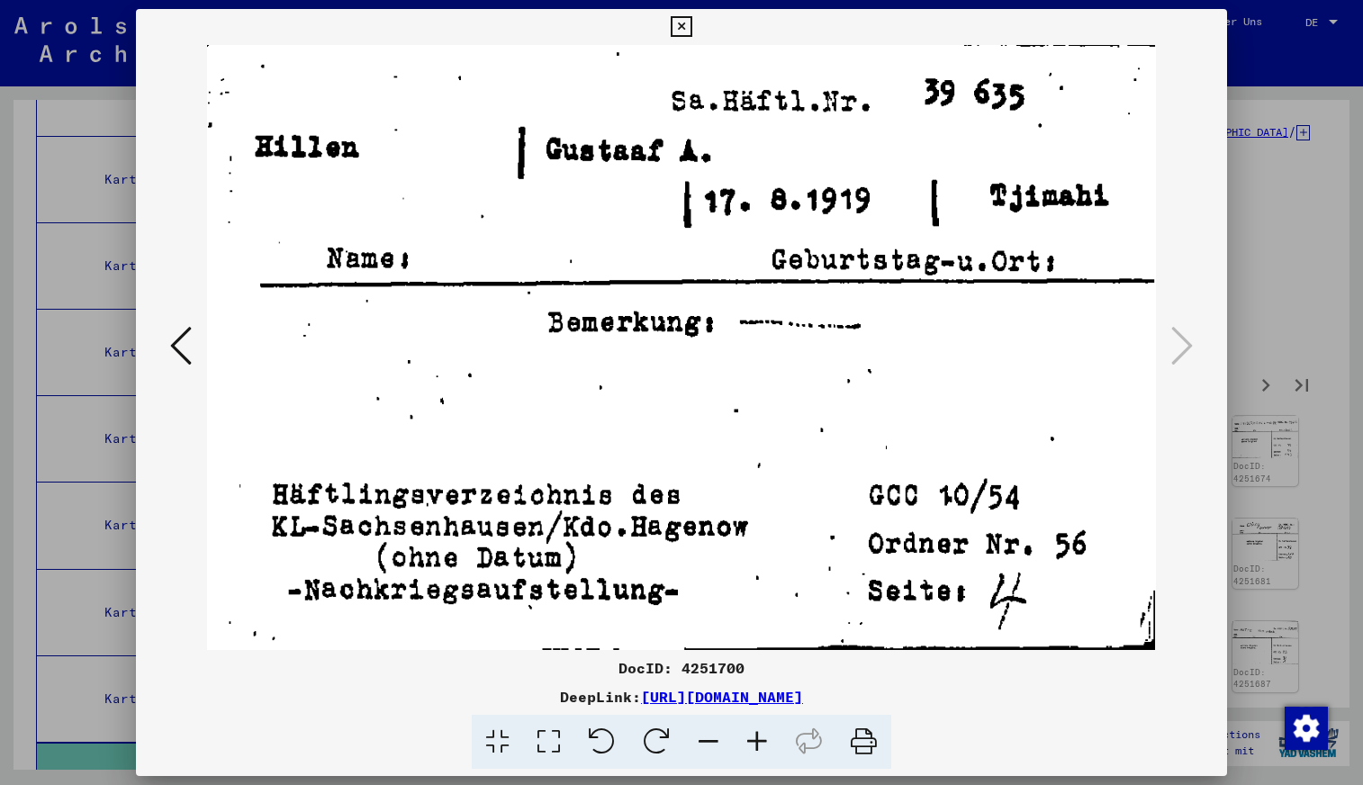
click at [677, 23] on icon at bounding box center [681, 27] width 21 height 22
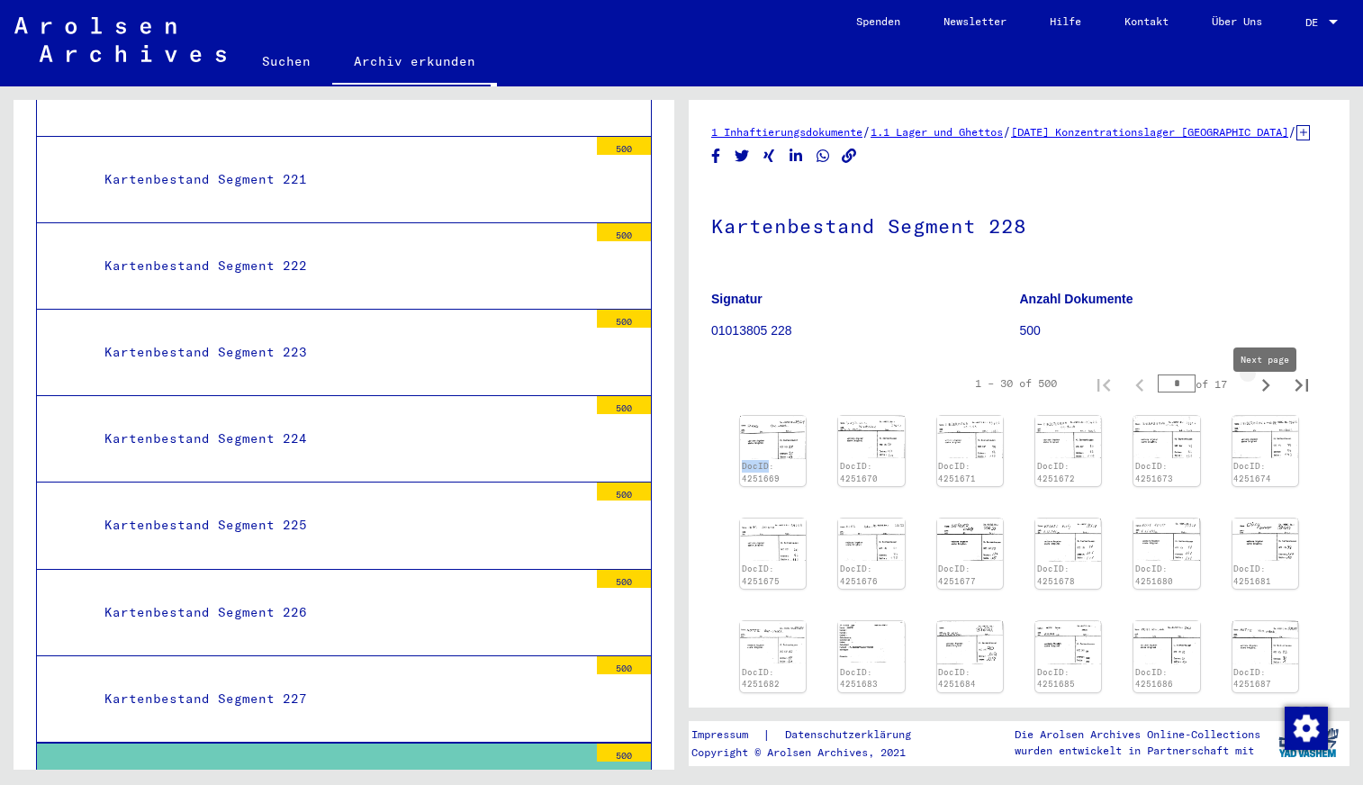
click at [1263, 392] on icon "Next page" at bounding box center [1266, 385] width 8 height 13
type input "*"
